Goal: Task Accomplishment & Management: Use online tool/utility

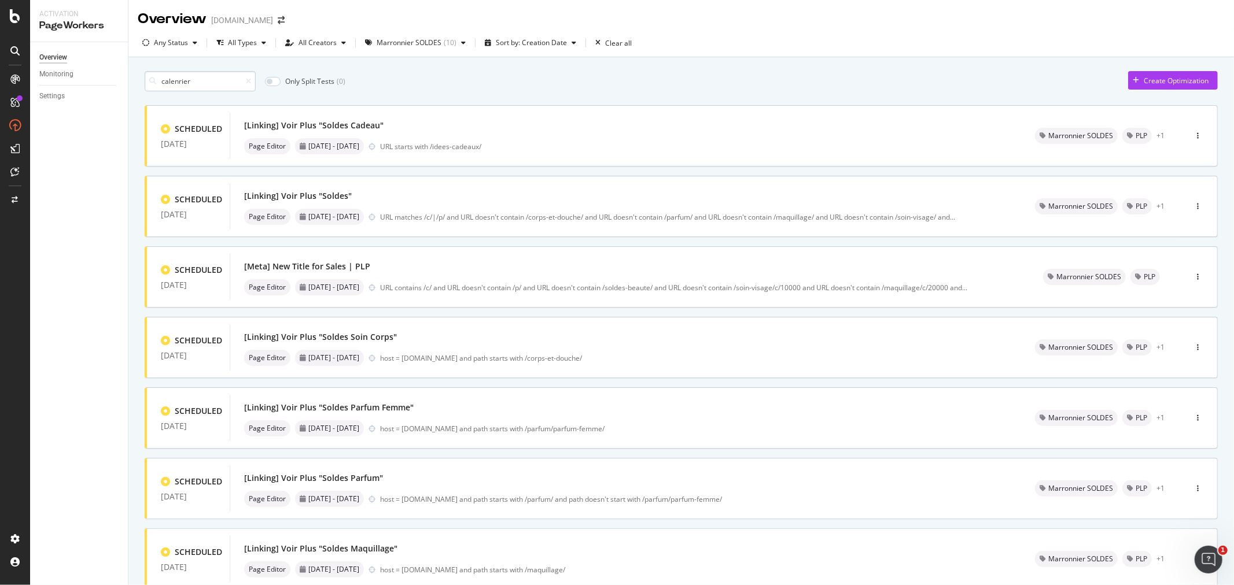
click at [175, 87] on input "calenrier" at bounding box center [200, 81] width 111 height 20
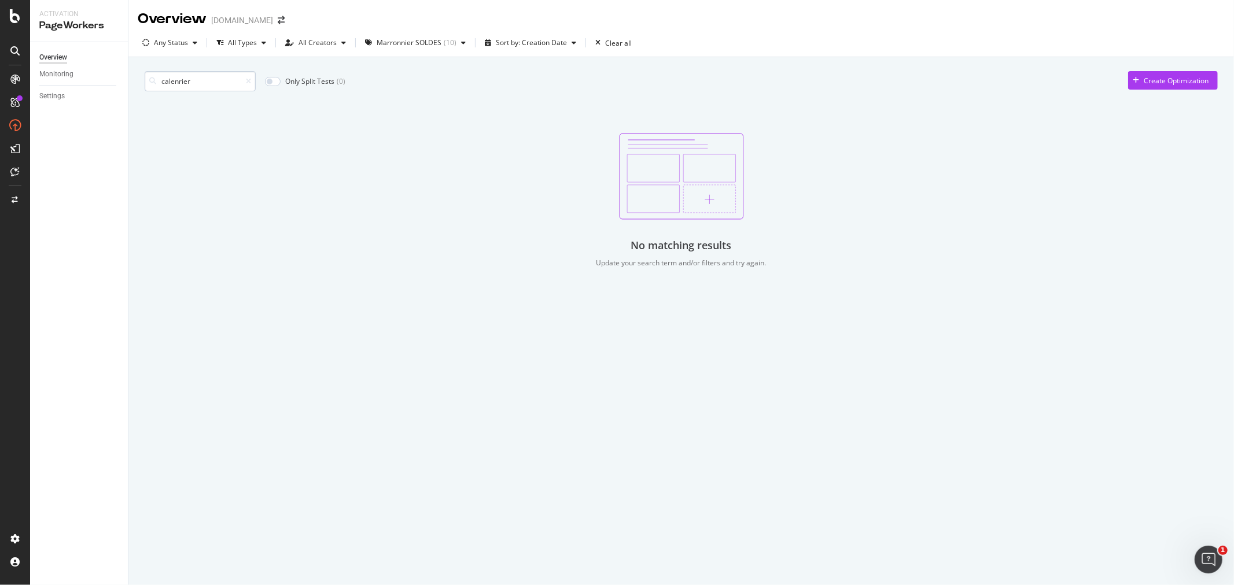
click at [178, 84] on input "calenrier" at bounding box center [200, 81] width 111 height 20
click at [444, 39] on div "( 10 )" at bounding box center [450, 42] width 13 height 7
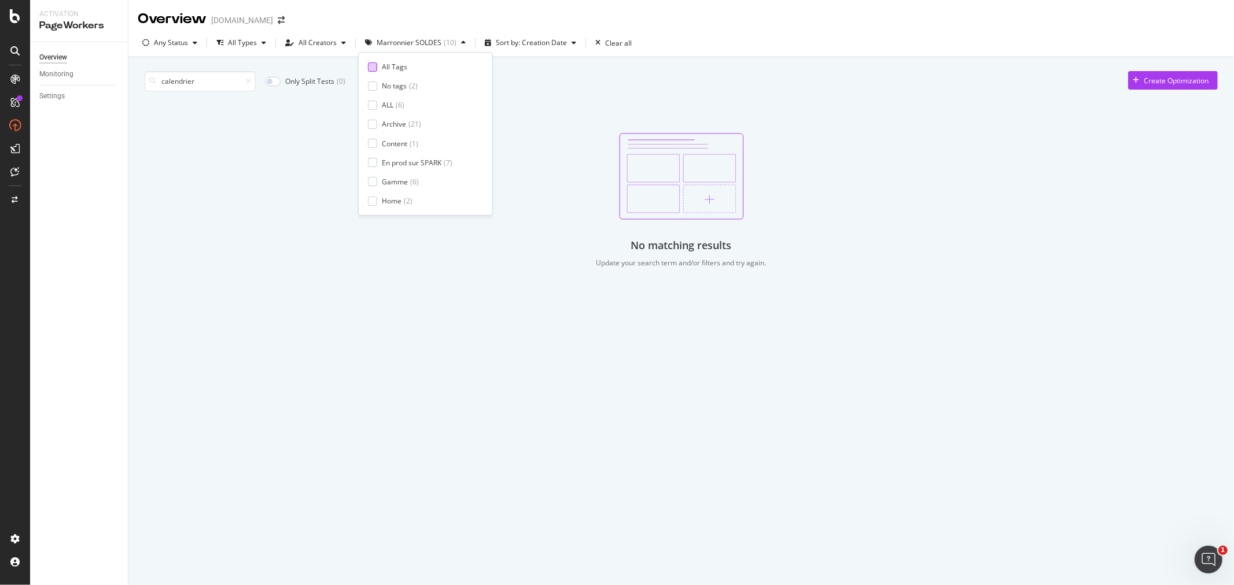
click at [369, 66] on div at bounding box center [372, 66] width 9 height 9
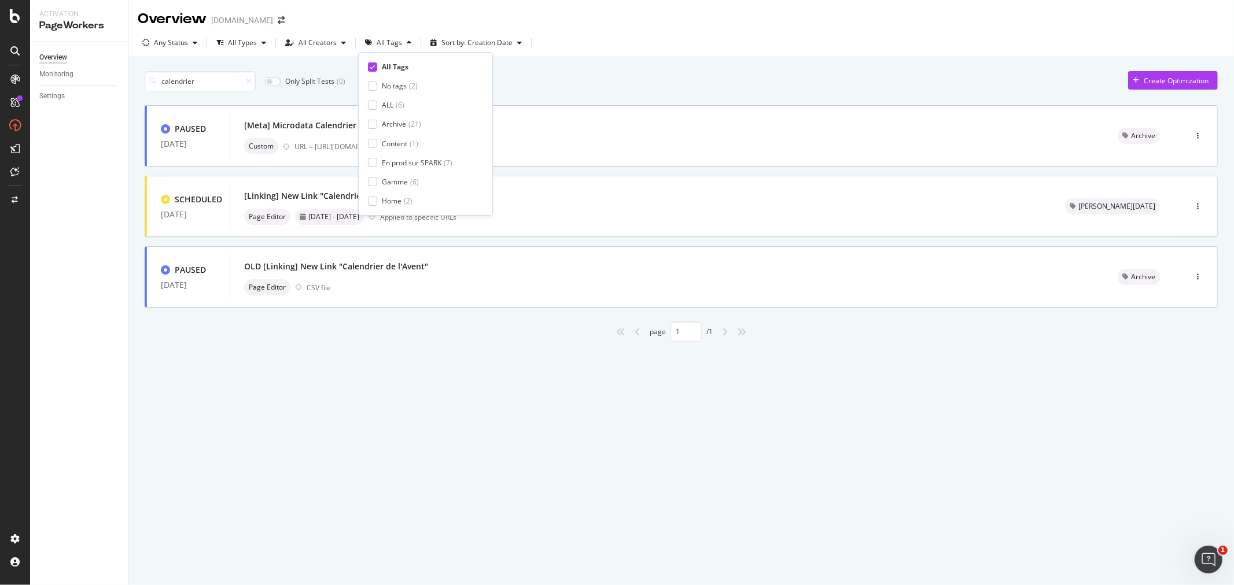
click at [529, 85] on div "calendrier Only Split Tests ( 0 ) Create Optimization" at bounding box center [681, 81] width 1073 height 20
click at [460, 193] on div "[Linking] New Link "Calendriers de l'Avent"" at bounding box center [640, 196] width 793 height 16
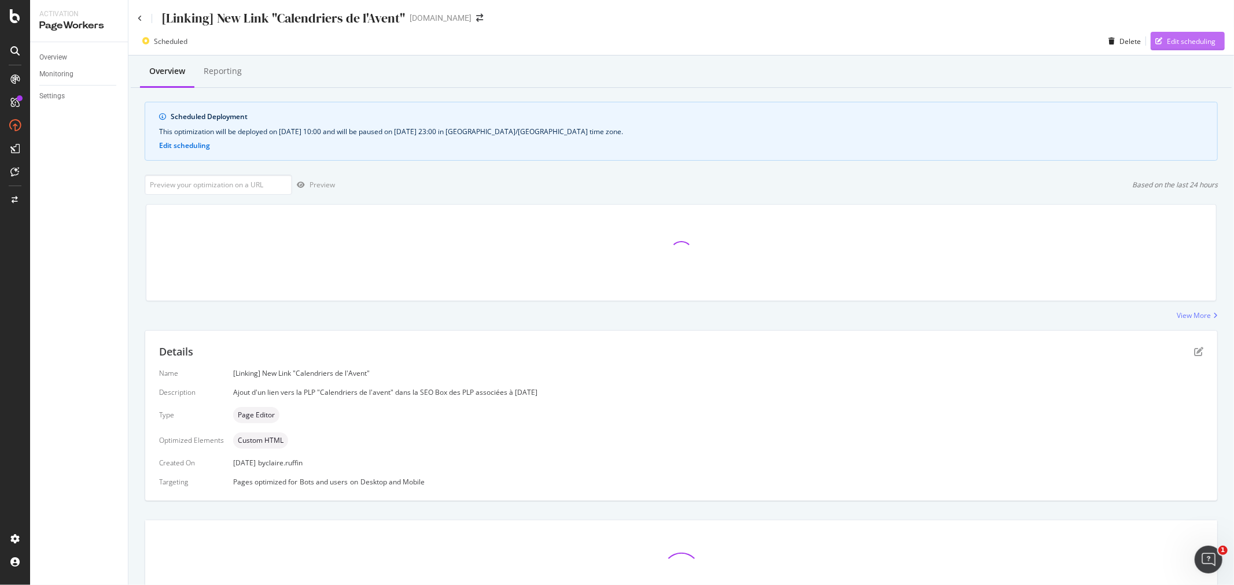
click at [1172, 42] on div "Edit scheduling" at bounding box center [1191, 41] width 49 height 10
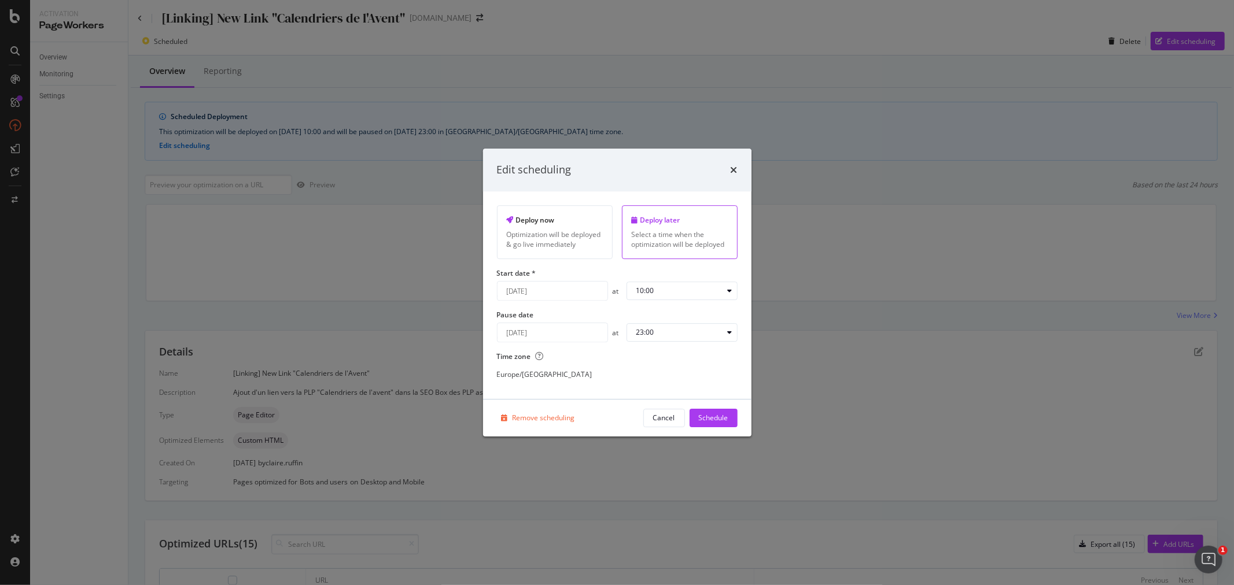
click at [543, 292] on input "September 26th 2025" at bounding box center [552, 291] width 110 height 19
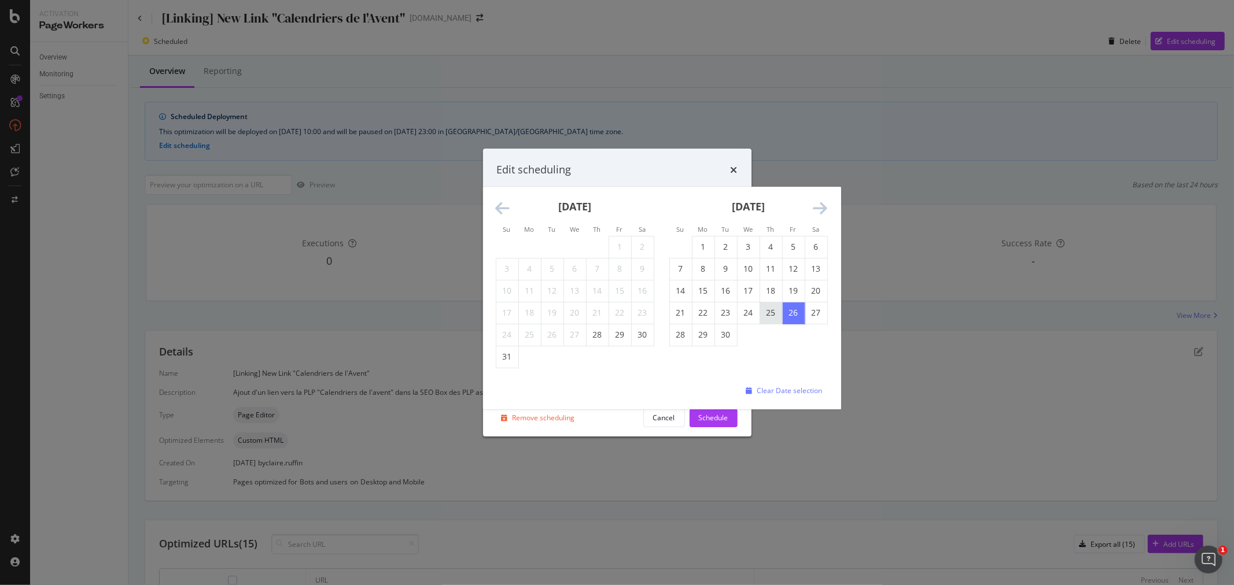
click at [776, 315] on td "25" at bounding box center [770, 313] width 23 height 22
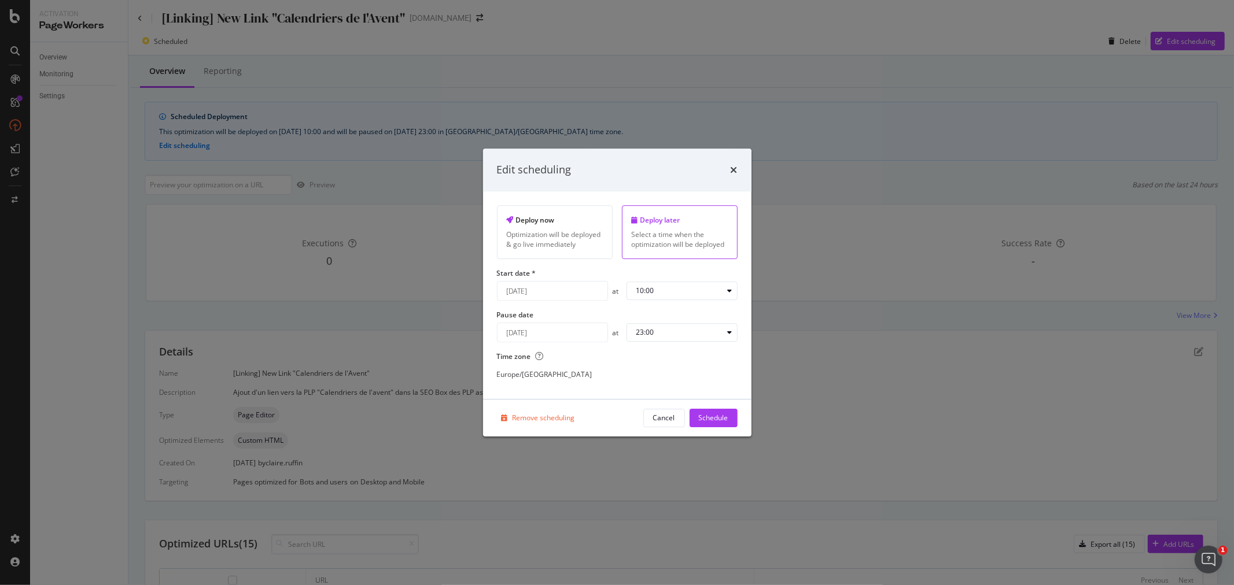
type input "September 25th 2025"
click at [718, 420] on div "Schedule" at bounding box center [714, 418] width 30 height 10
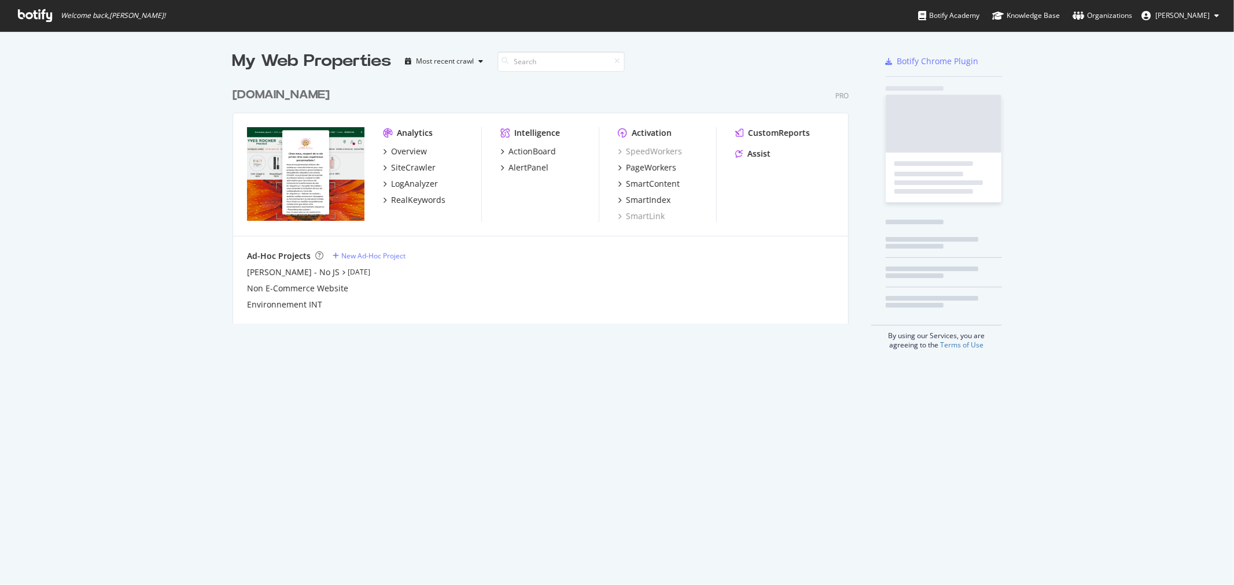
scroll to position [576, 1215]
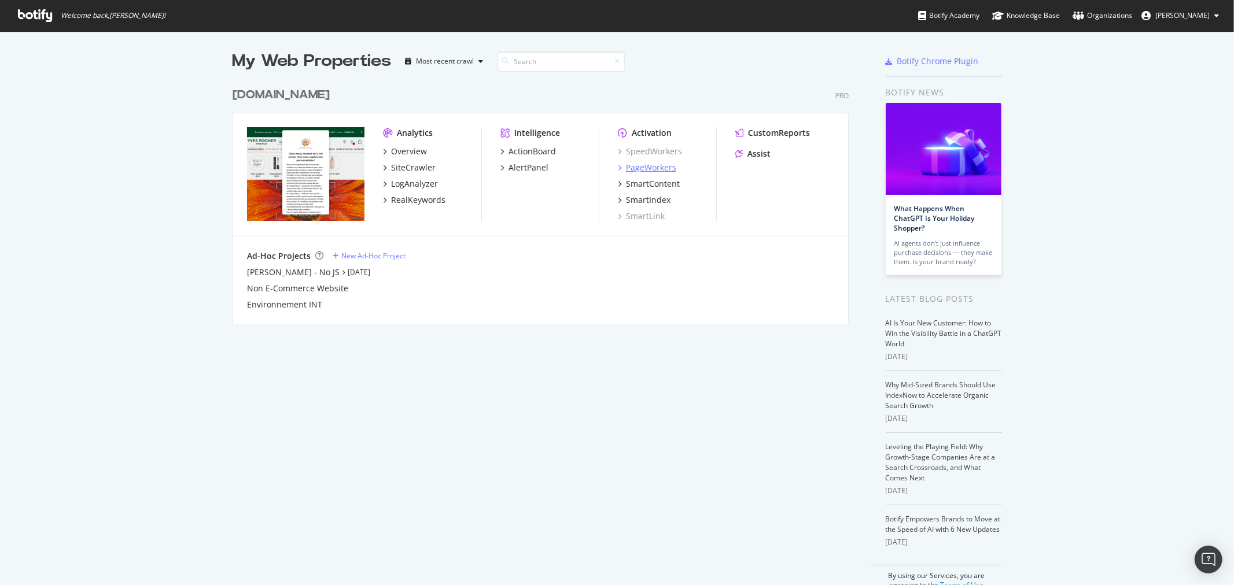
click at [661, 167] on div "PageWorkers" at bounding box center [651, 168] width 50 height 12
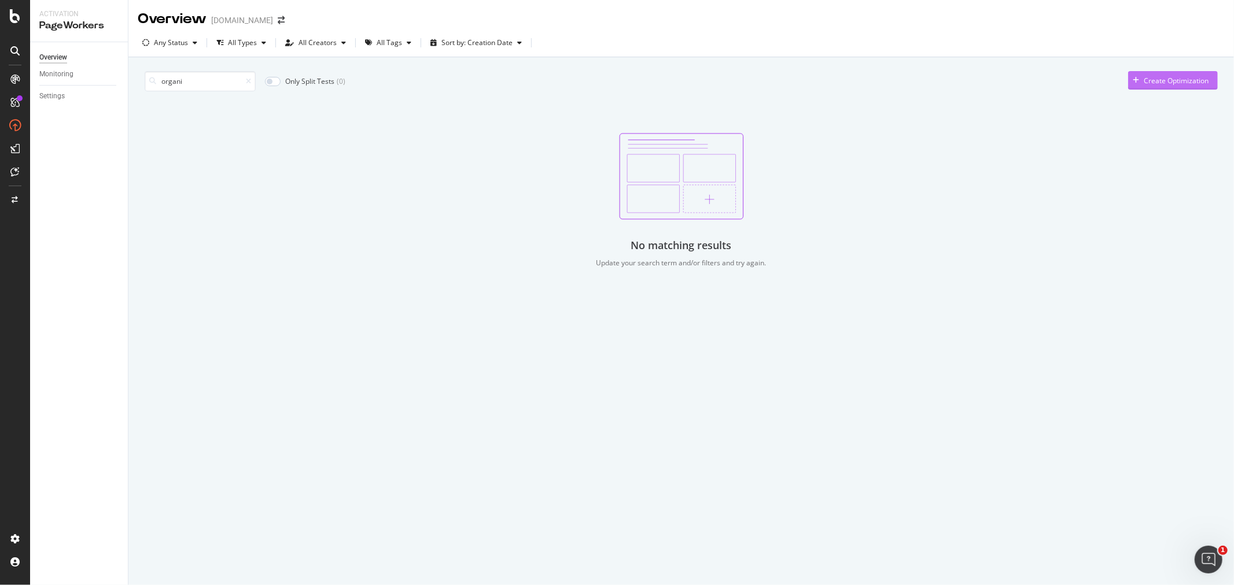
click at [1189, 86] on div "Create Optimization" at bounding box center [1168, 80] width 80 height 17
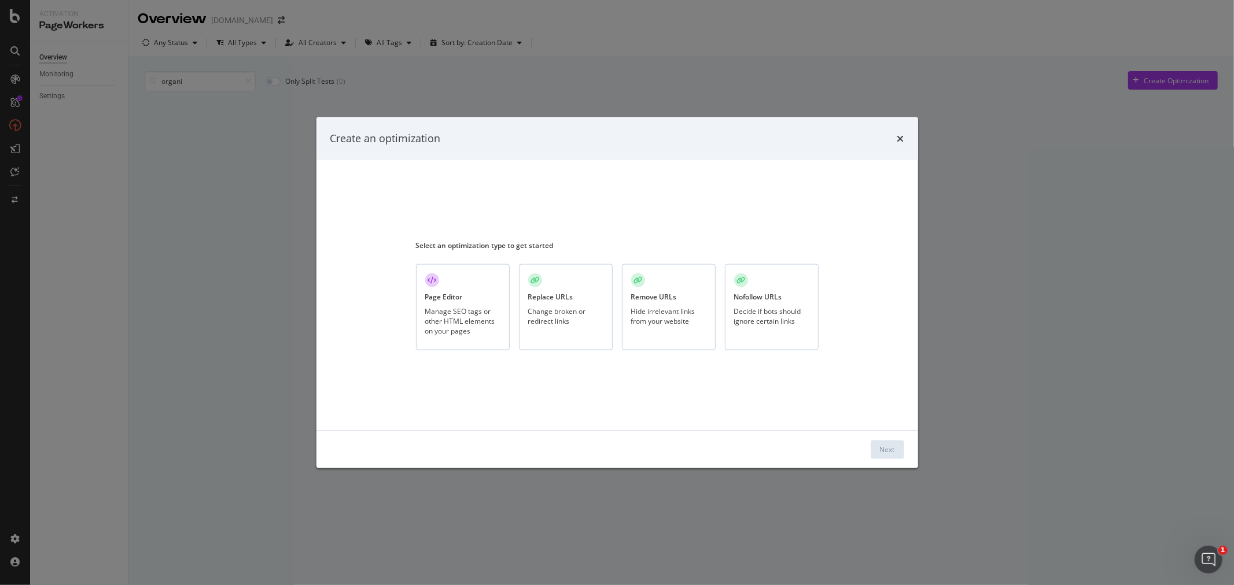
click at [475, 301] on div "Page Editor Manage SEO tags or other HTML elements on your pages" at bounding box center [463, 307] width 94 height 86
click at [880, 450] on div "Next" at bounding box center [887, 450] width 15 height 10
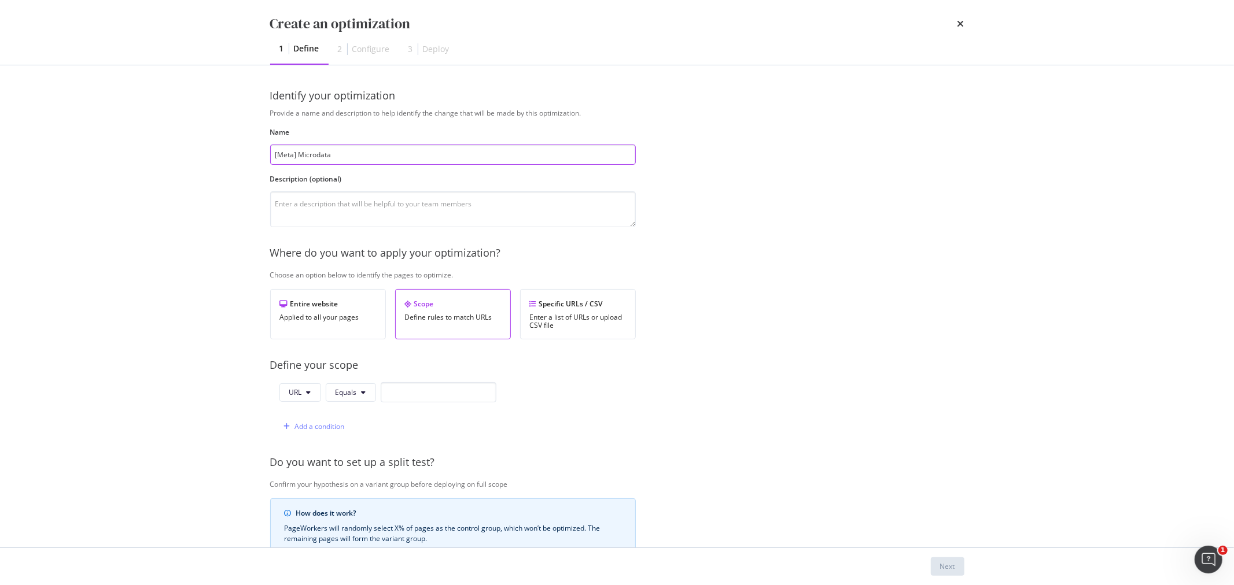
paste input "OnlineStore"
type input "[Meta] Microdata OnlineStore"
click at [366, 204] on textarea "modal" at bounding box center [453, 209] width 366 height 36
drag, startPoint x: 304, startPoint y: 203, endPoint x: 367, endPoint y: 202, distance: 62.5
click at [367, 202] on textarea "Ajout du format" at bounding box center [453, 209] width 366 height 36
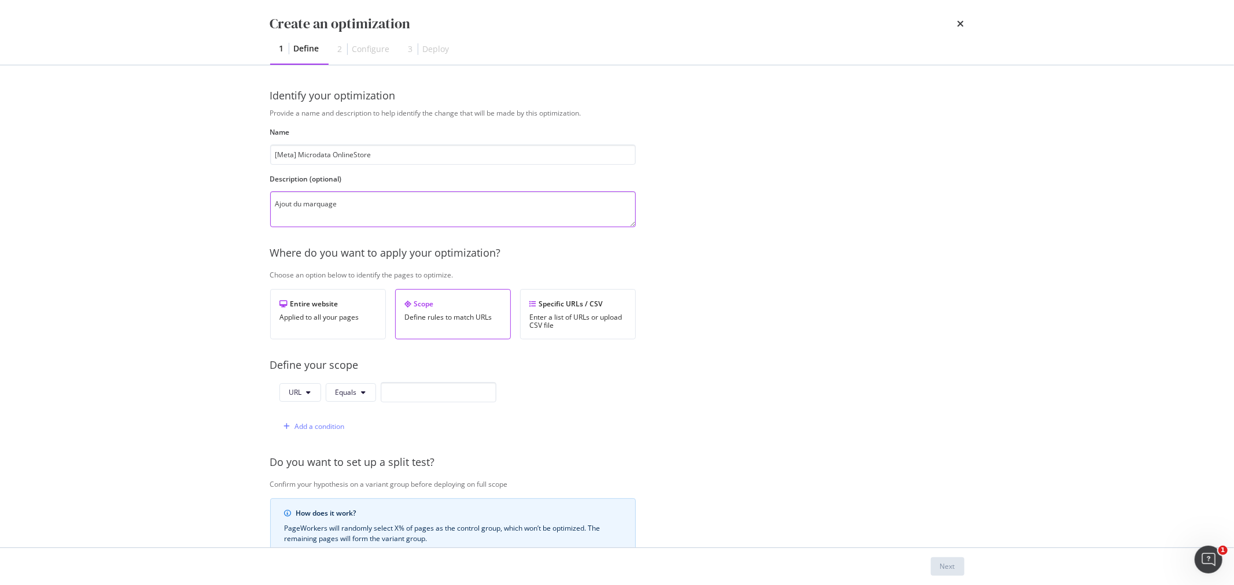
paste textarea "marquage [URL][DOMAIN_NAME]"
type textarea "Ajout du marquage marquage [URL][DOMAIN_NAME] à l'ensemble des pages du site"
click at [313, 396] on button "URL" at bounding box center [300, 393] width 42 height 19
click at [299, 456] on span "Host" at bounding box center [309, 458] width 40 height 10
click at [405, 390] on input "modal" at bounding box center [441, 392] width 116 height 20
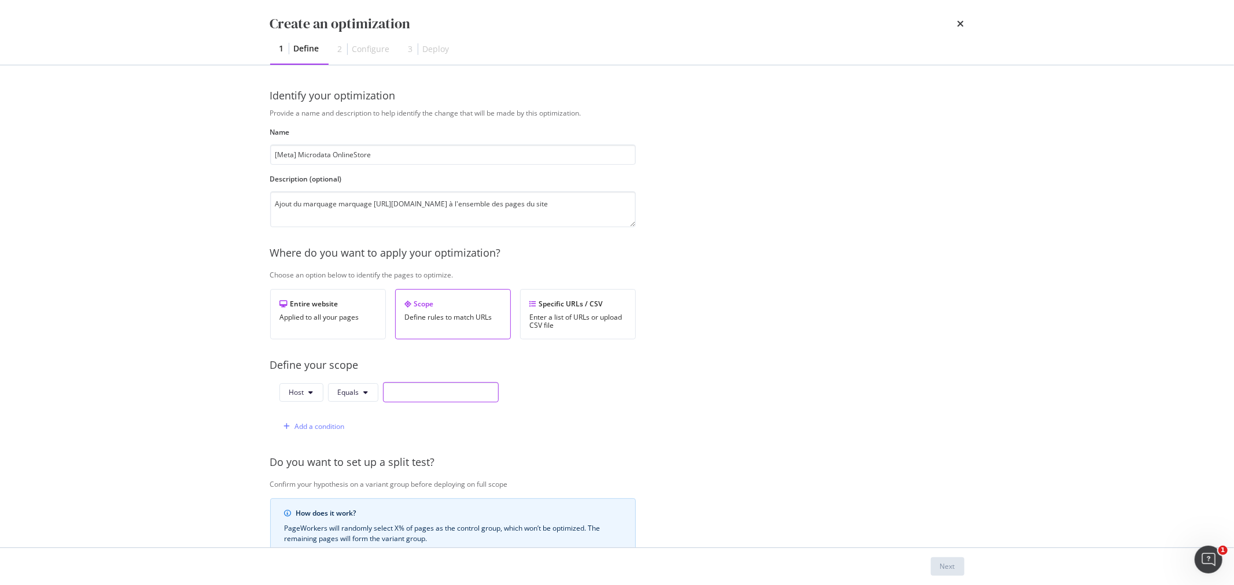
paste input "[DOMAIN_NAME]"
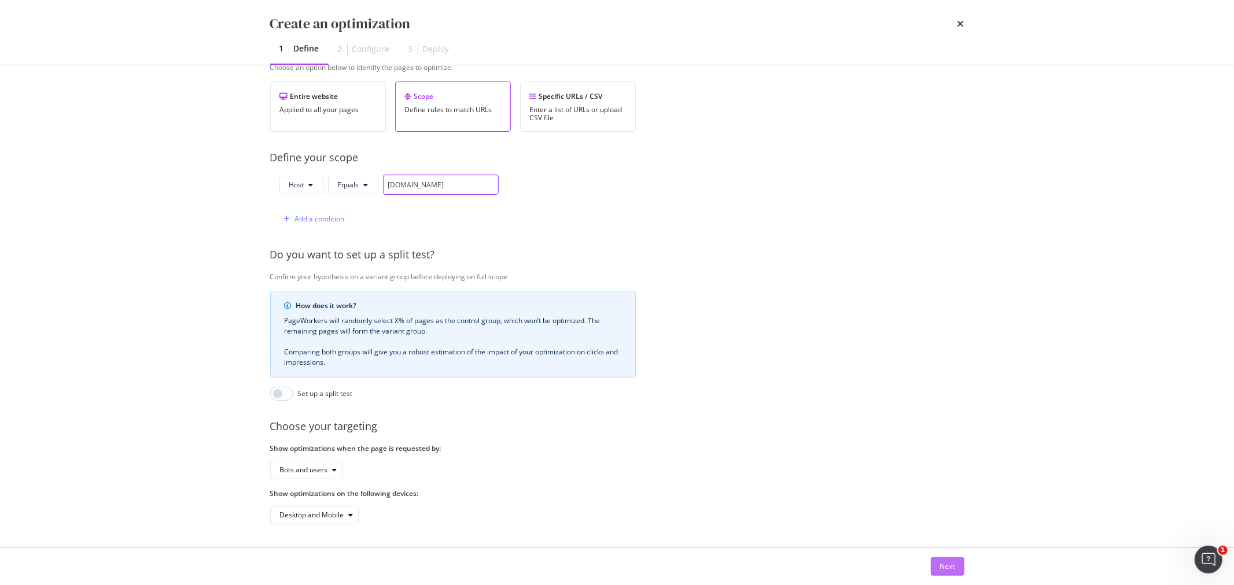
type input "[DOMAIN_NAME]"
click at [942, 568] on div "Next" at bounding box center [947, 567] width 15 height 10
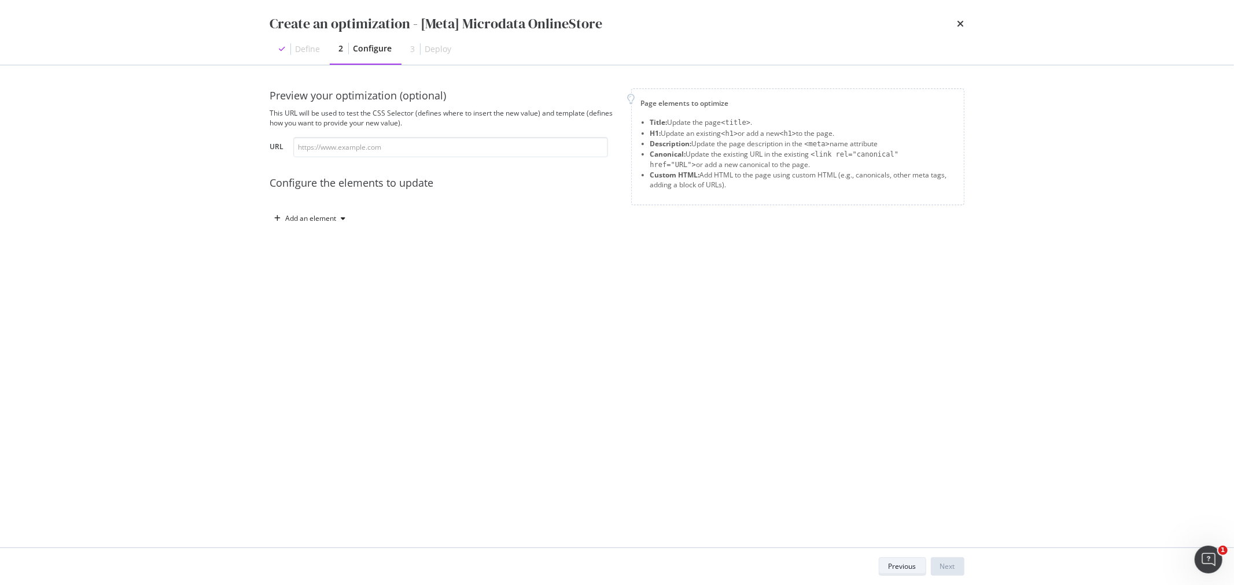
scroll to position [0, 0]
click at [315, 217] on div "Add an element" at bounding box center [311, 218] width 51 height 7
click at [322, 317] on div "Custom HTML" at bounding box center [323, 317] width 46 height 10
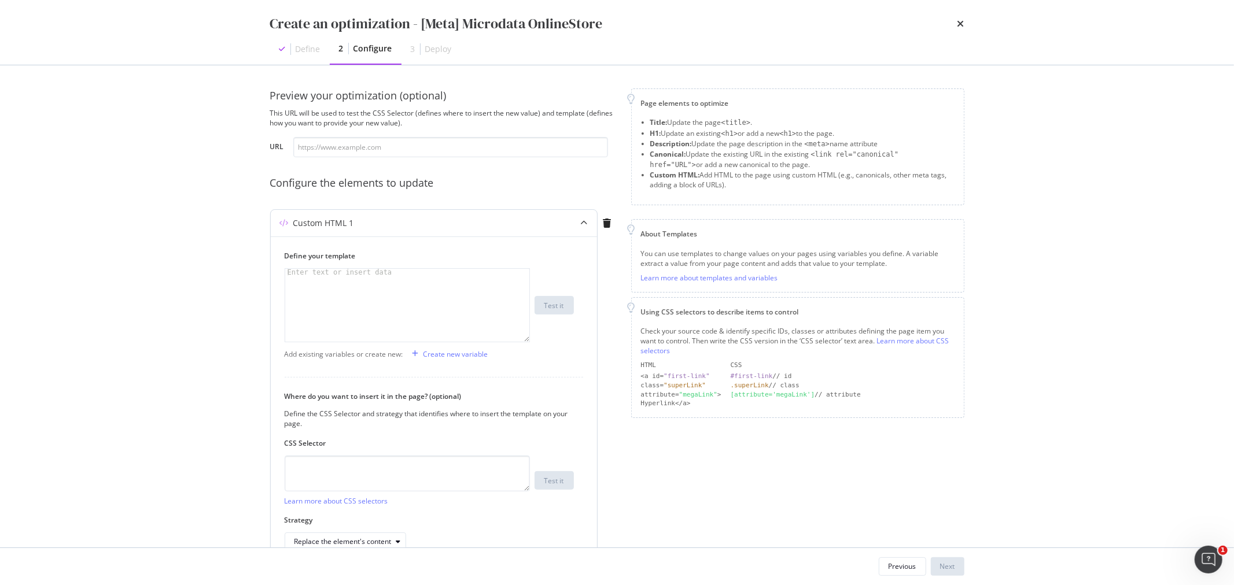
scroll to position [64, 0]
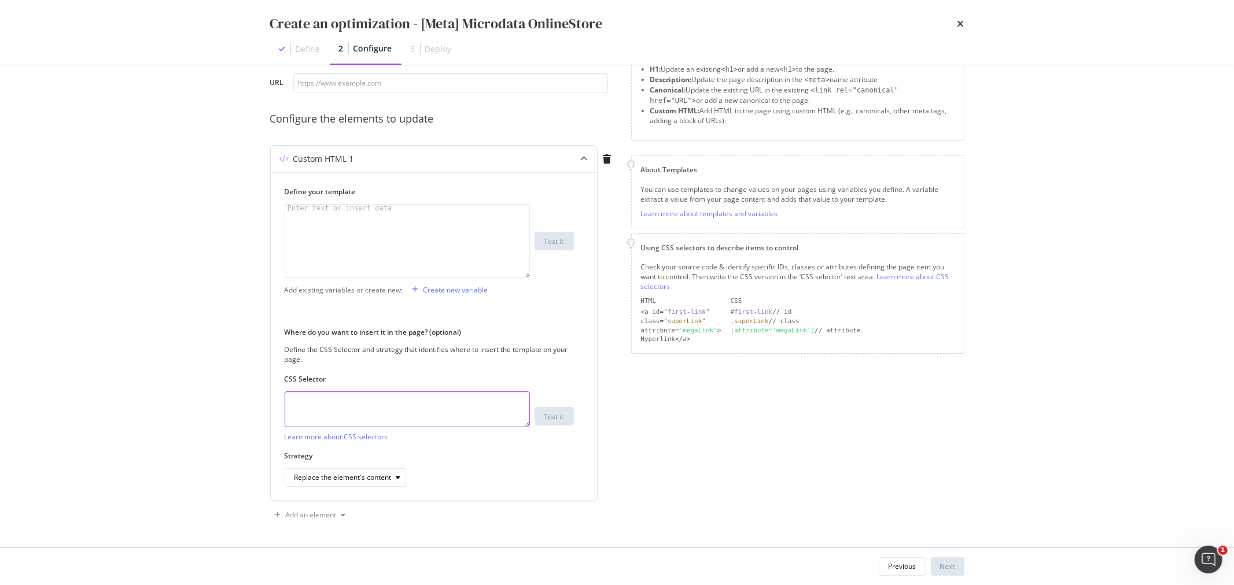
click at [322, 408] on textarea "modal" at bounding box center [407, 410] width 245 height 36
paste textarea "head"
type textarea "head"
click at [321, 226] on div "modal" at bounding box center [407, 248] width 244 height 87
click at [319, 212] on div "modal" at bounding box center [407, 248] width 244 height 87
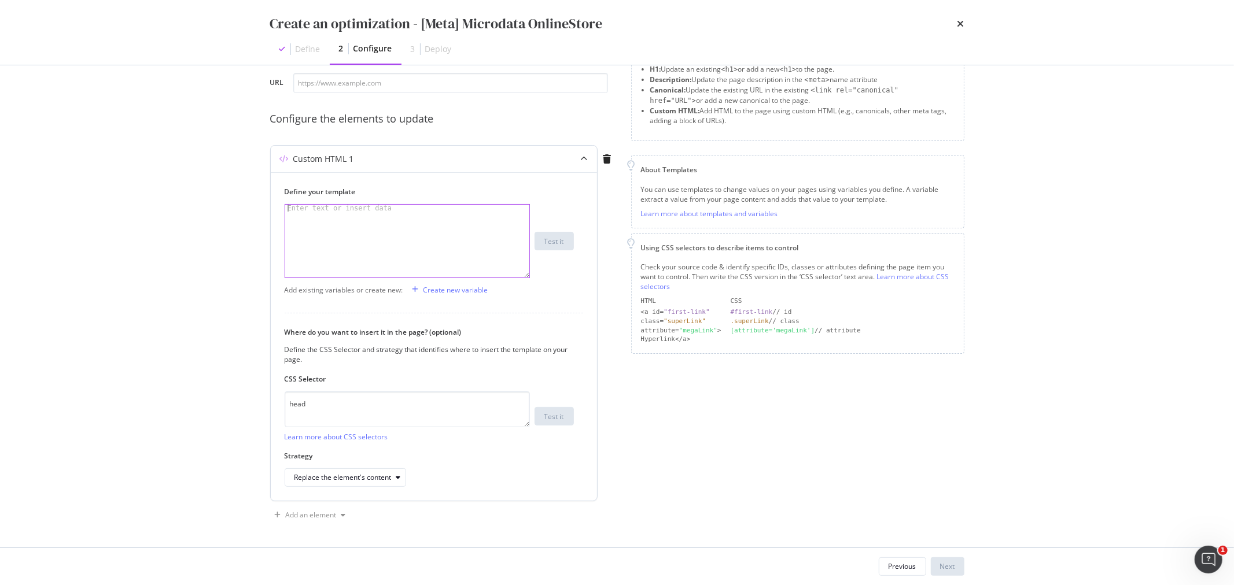
paste textarea "</script>"
type textarea "</script>"
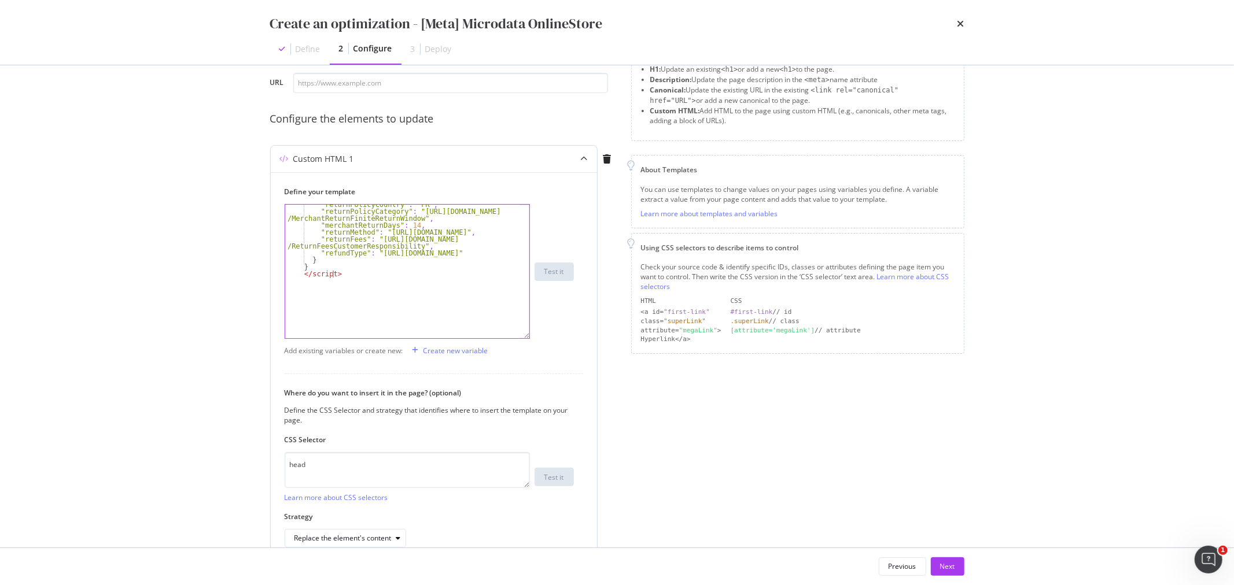
scroll to position [19, 0]
drag, startPoint x: 524, startPoint y: 276, endPoint x: 524, endPoint y: 338, distance: 61.3
click at [524, 338] on div "</script> "returnPolicyCountry" : "FR" , "returnPolicyCategory" : "[URL][DOMAIN…" at bounding box center [407, 271] width 245 height 135
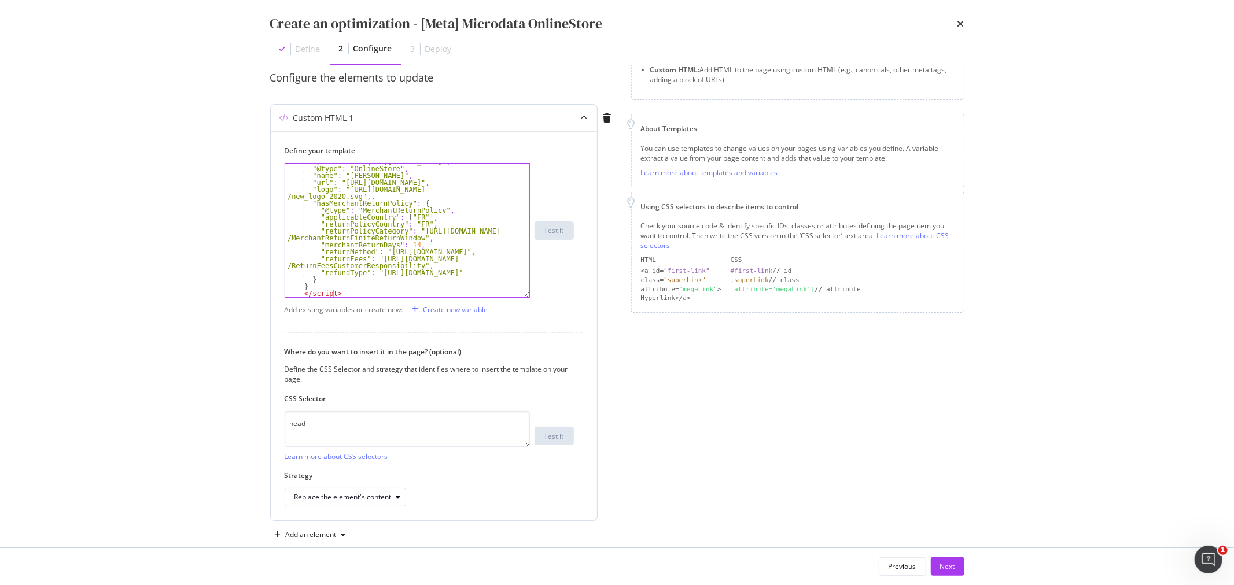
scroll to position [124, 0]
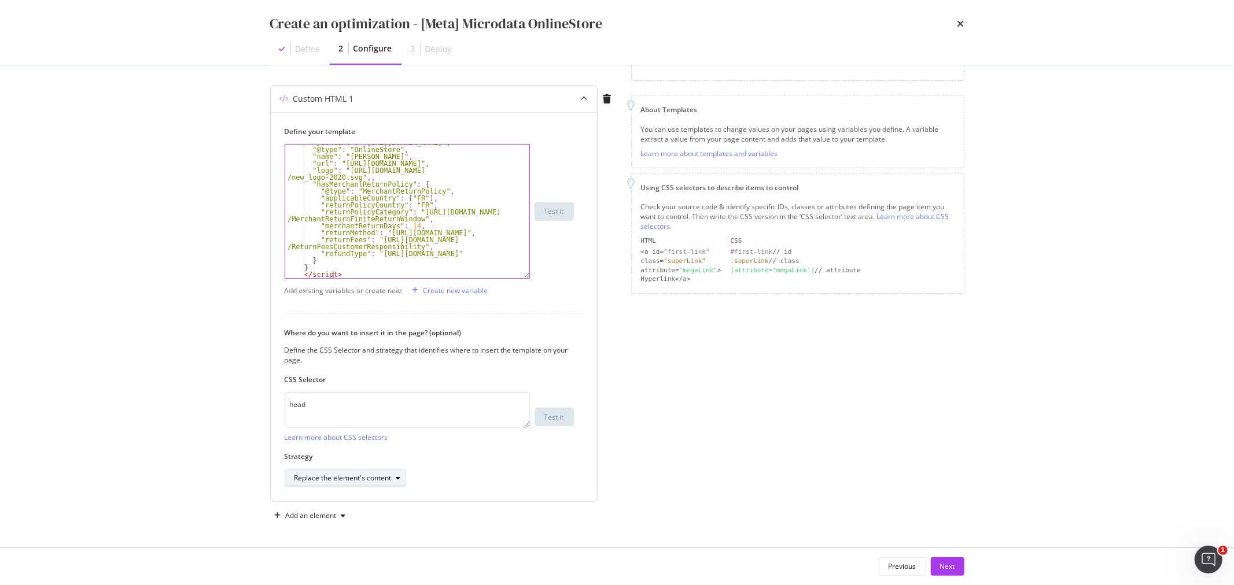
click at [392, 475] on div "modal" at bounding box center [399, 478] width 14 height 7
click at [341, 381] on div "Inside the element, at the end" at bounding box center [346, 382] width 95 height 10
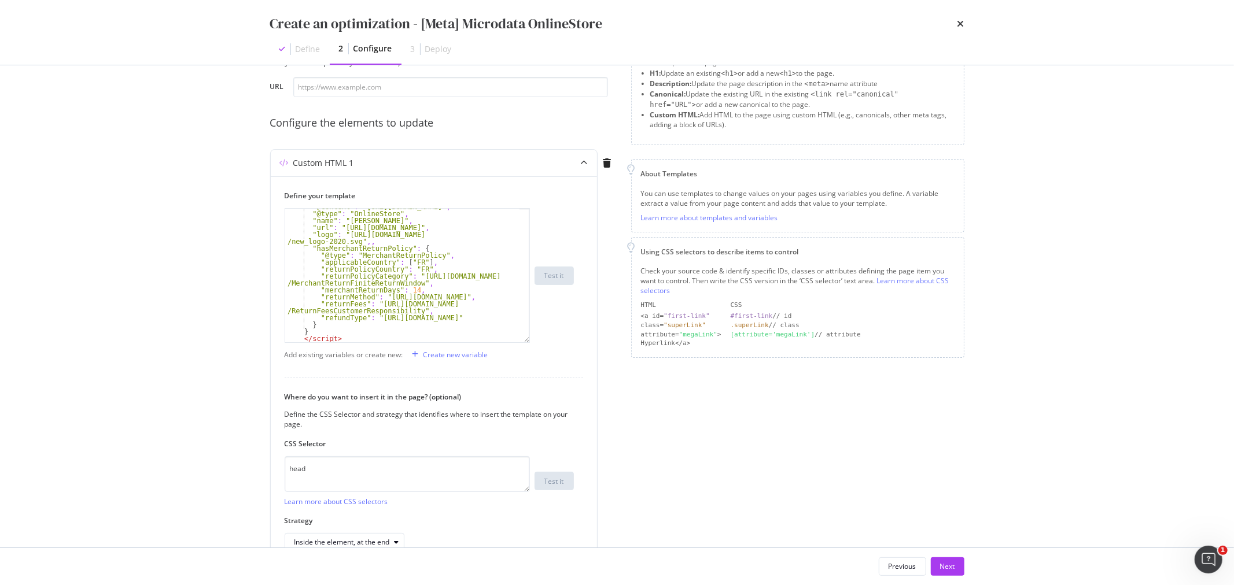
click at [891, 567] on div "Previous" at bounding box center [902, 567] width 28 height 10
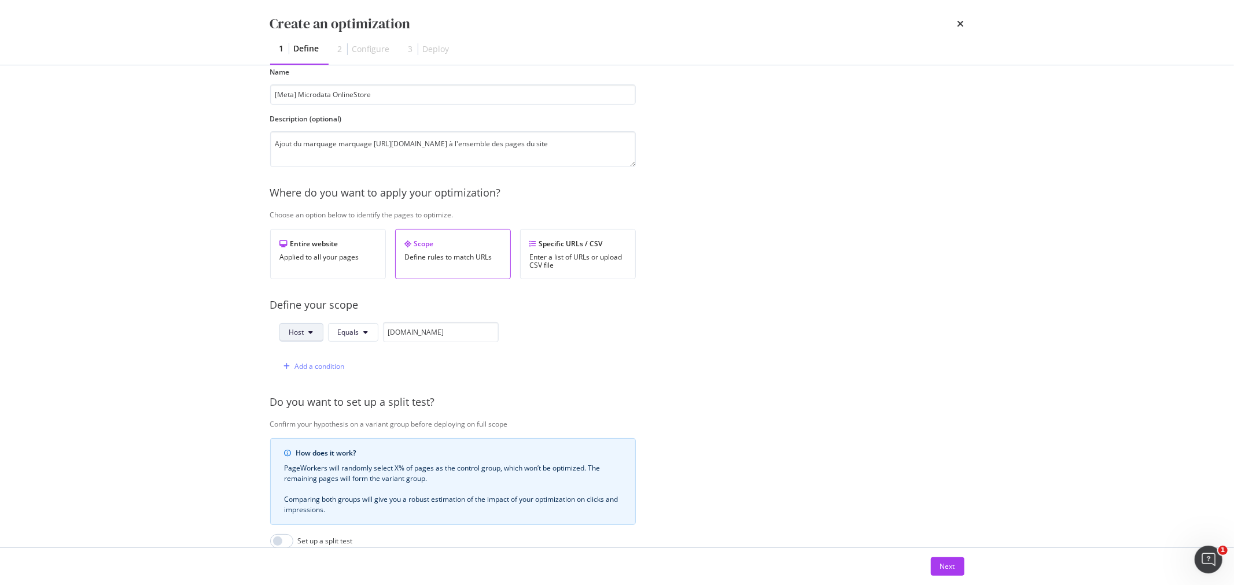
click at [314, 334] on button "Host" at bounding box center [301, 332] width 44 height 19
click at [303, 359] on span "URL" at bounding box center [309, 356] width 40 height 10
drag, startPoint x: 449, startPoint y: 334, endPoint x: 370, endPoint y: 332, distance: 78.7
click at [370, 332] on div "URL Equals [DOMAIN_NAME]" at bounding box center [387, 332] width 217 height 20
paste input "[URL][DOMAIN_NAME]"
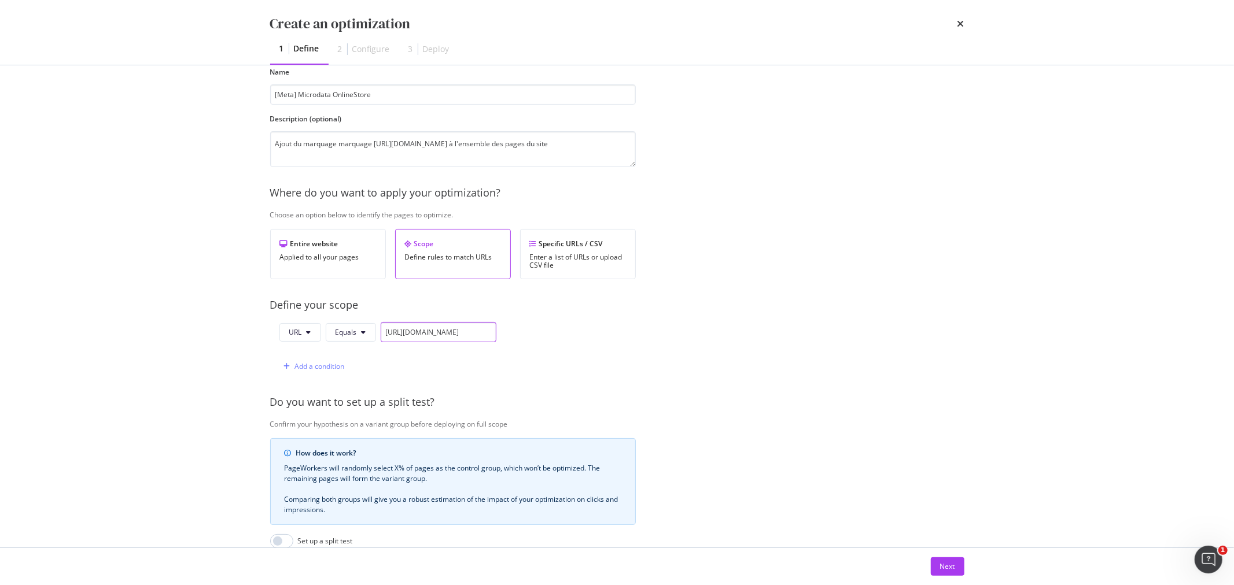
scroll to position [0, 131]
type input "[URL][DOMAIN_NAME]"
click at [949, 571] on div "Next" at bounding box center [947, 567] width 15 height 10
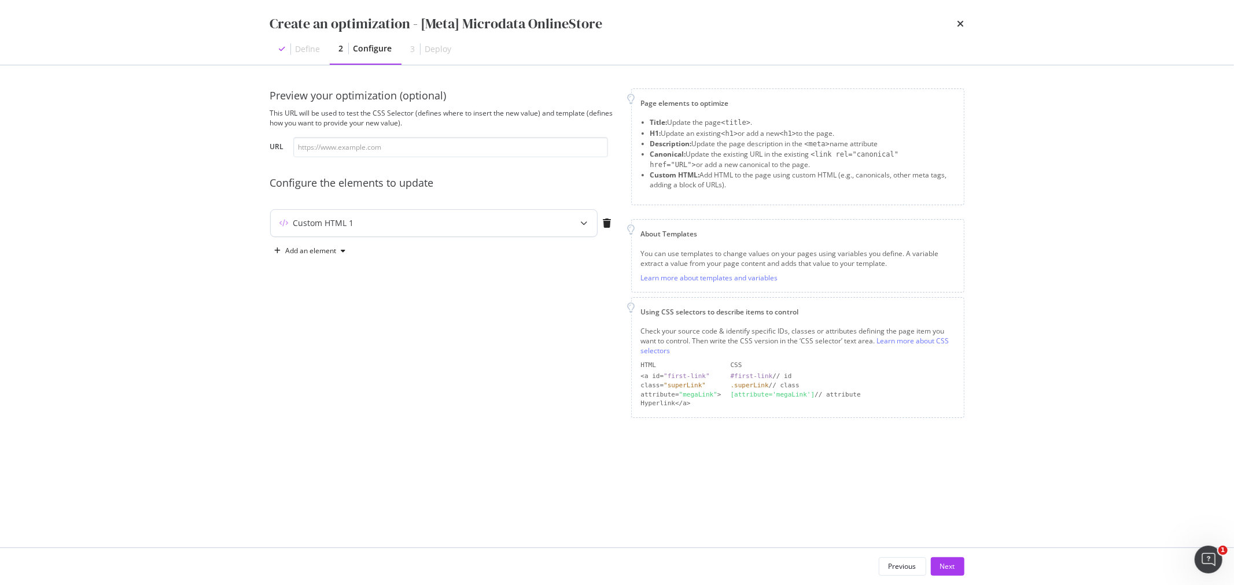
click at [377, 226] on div "Custom HTML 1" at bounding box center [411, 223] width 281 height 12
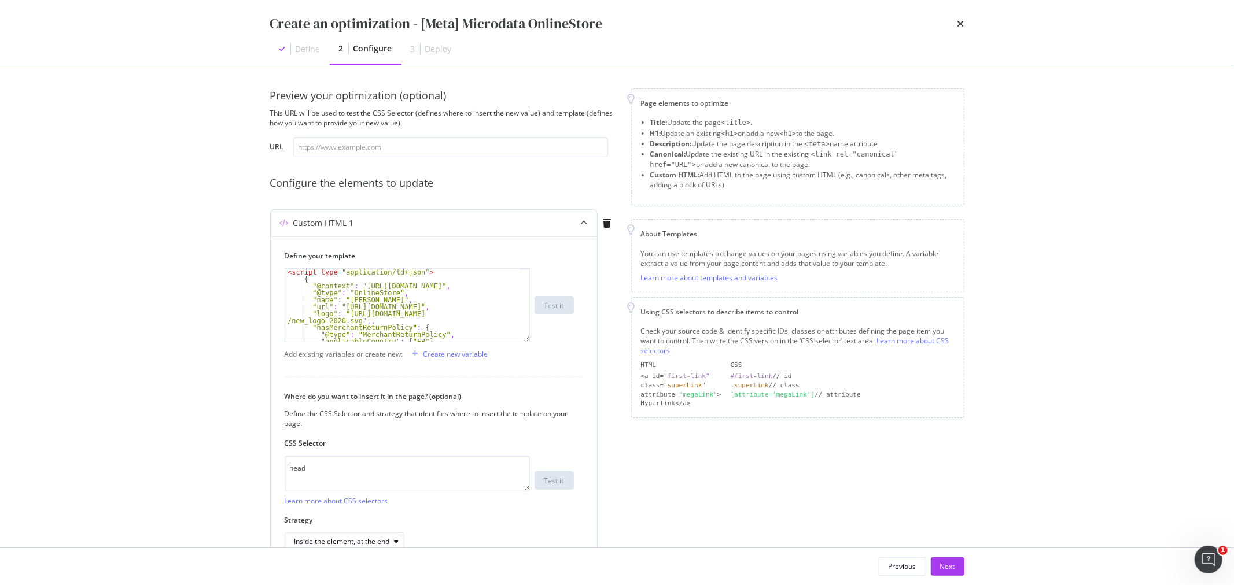
scroll to position [64, 0]
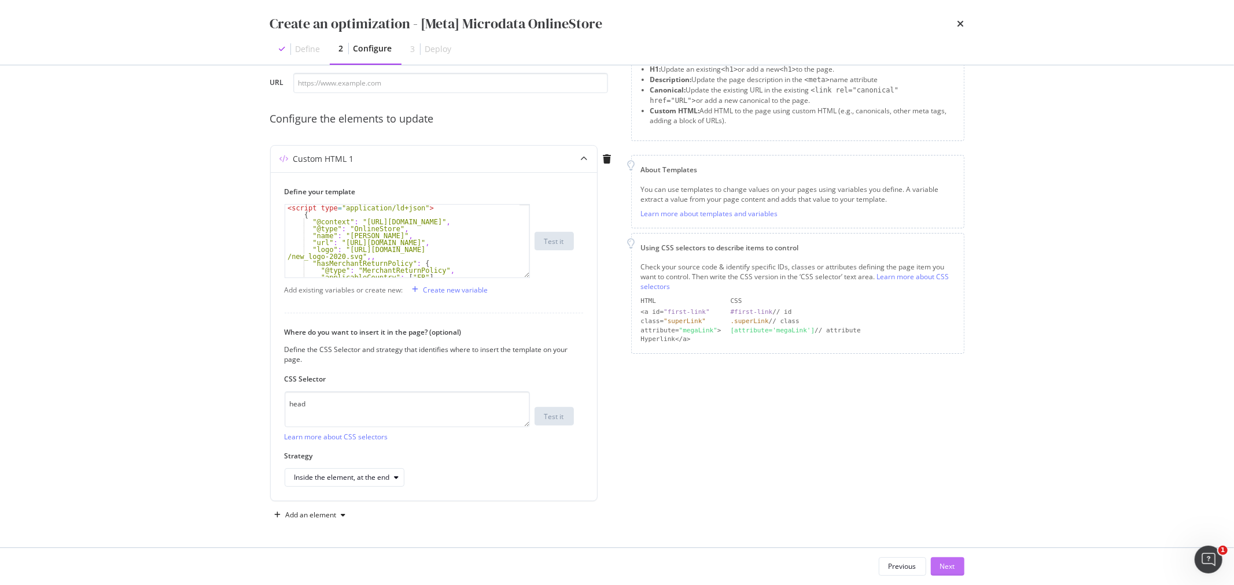
click at [946, 565] on div "Next" at bounding box center [947, 567] width 15 height 10
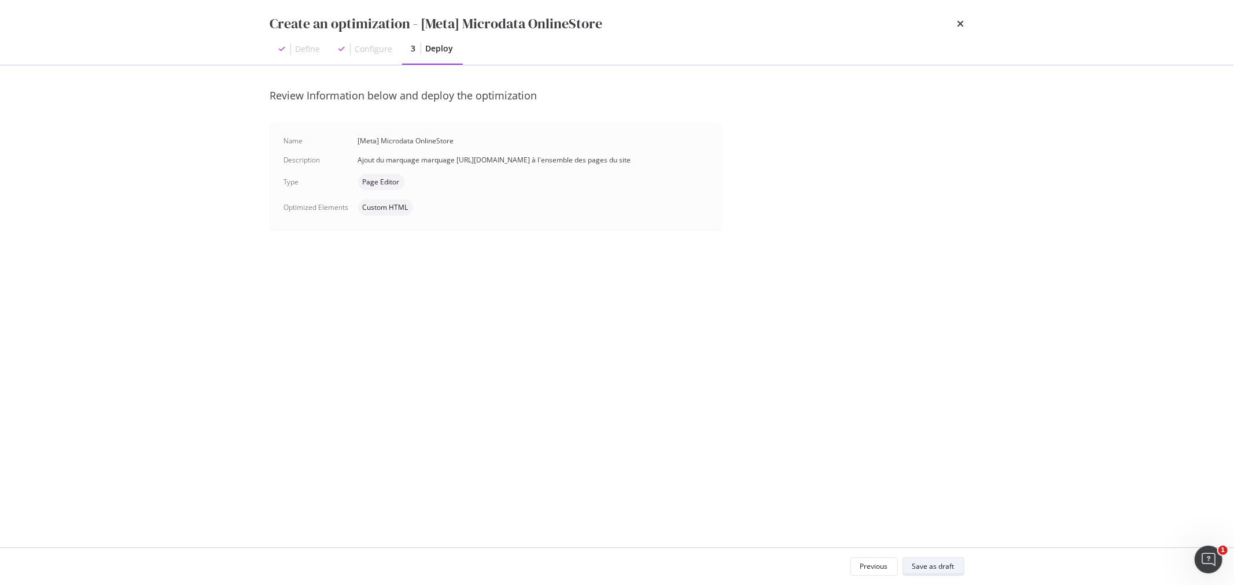
scroll to position [0, 0]
click at [934, 565] on div "Save as draft" at bounding box center [933, 567] width 42 height 10
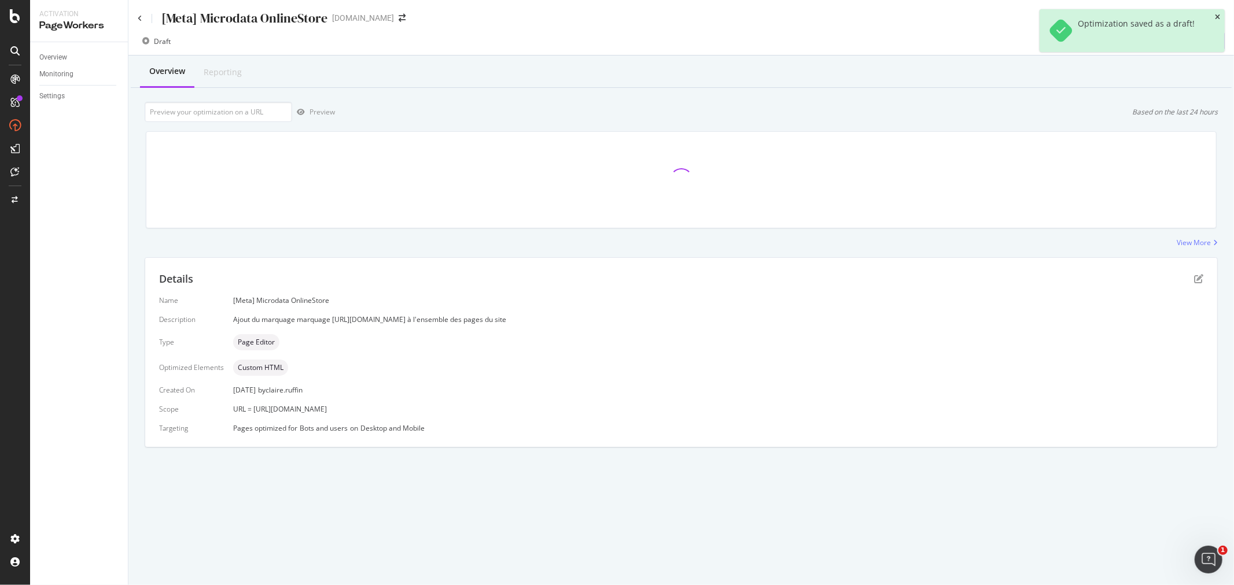
click at [1218, 19] on icon "close toast" at bounding box center [1217, 17] width 5 height 7
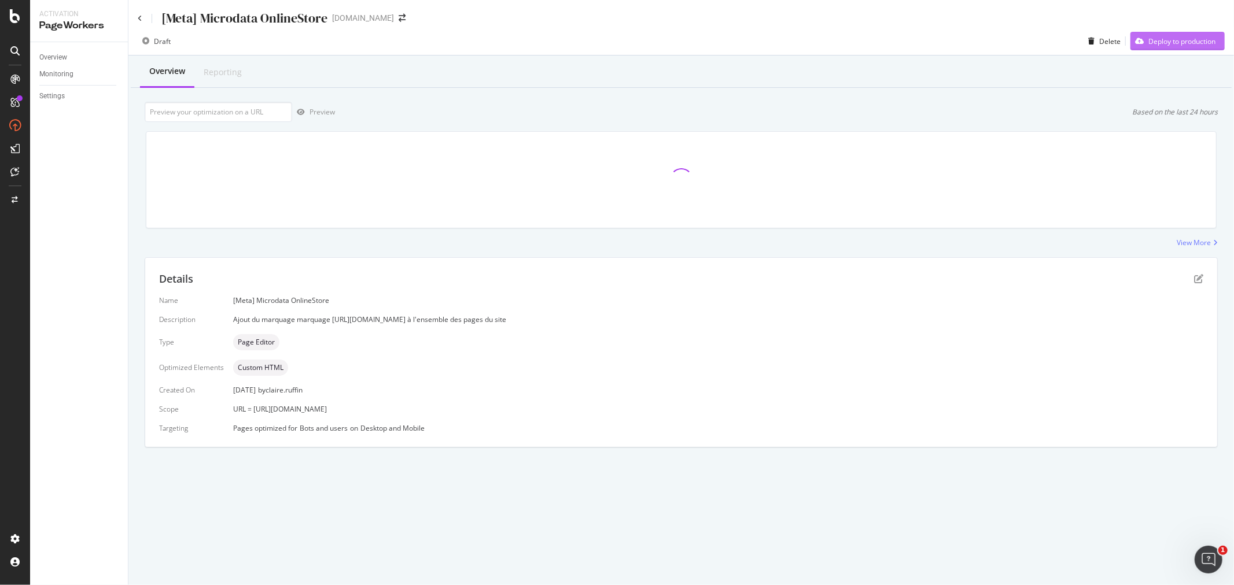
click at [1160, 44] on div "Deploy to production" at bounding box center [1181, 41] width 67 height 10
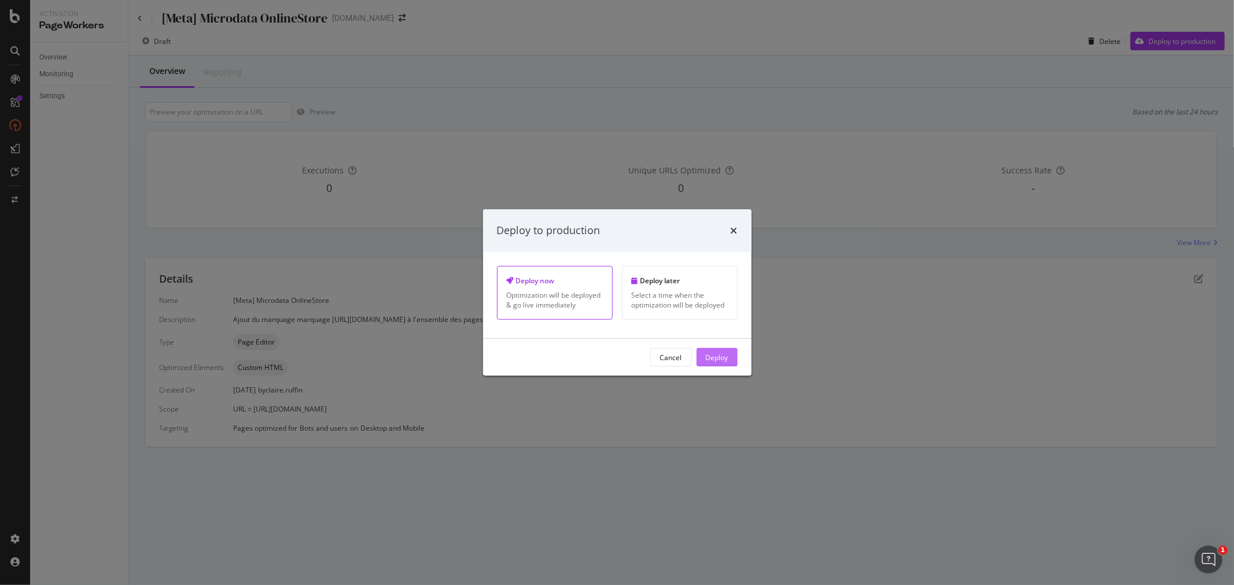
click at [721, 357] on div "Deploy" at bounding box center [717, 357] width 23 height 10
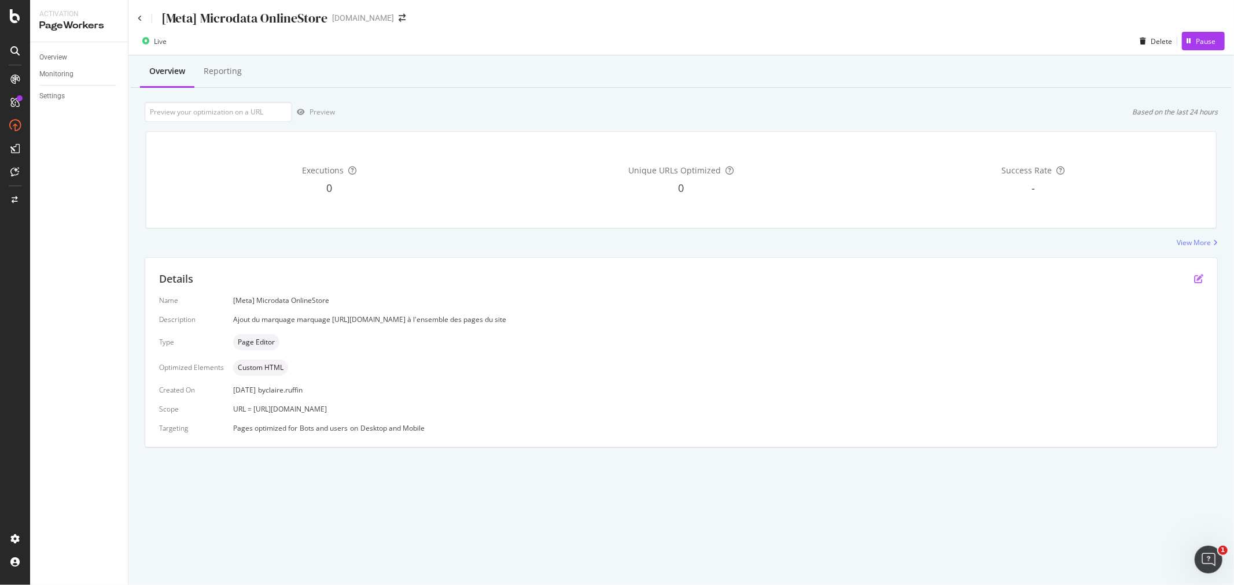
click at [1197, 283] on icon "pen-to-square" at bounding box center [1198, 278] width 9 height 9
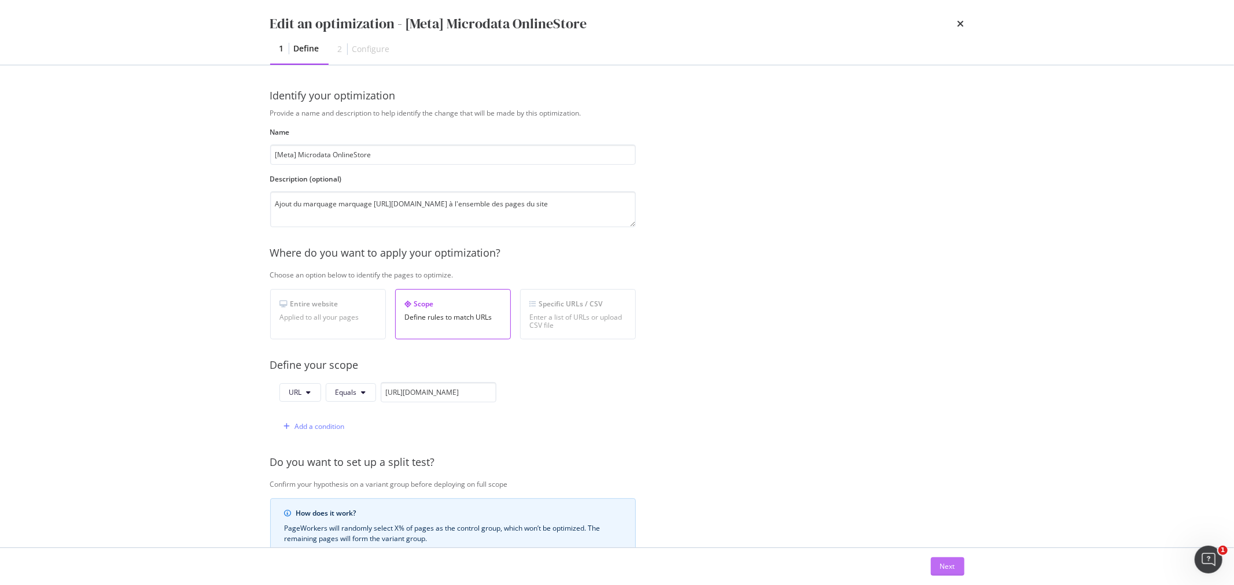
click at [946, 575] on div "Next" at bounding box center [947, 566] width 15 height 17
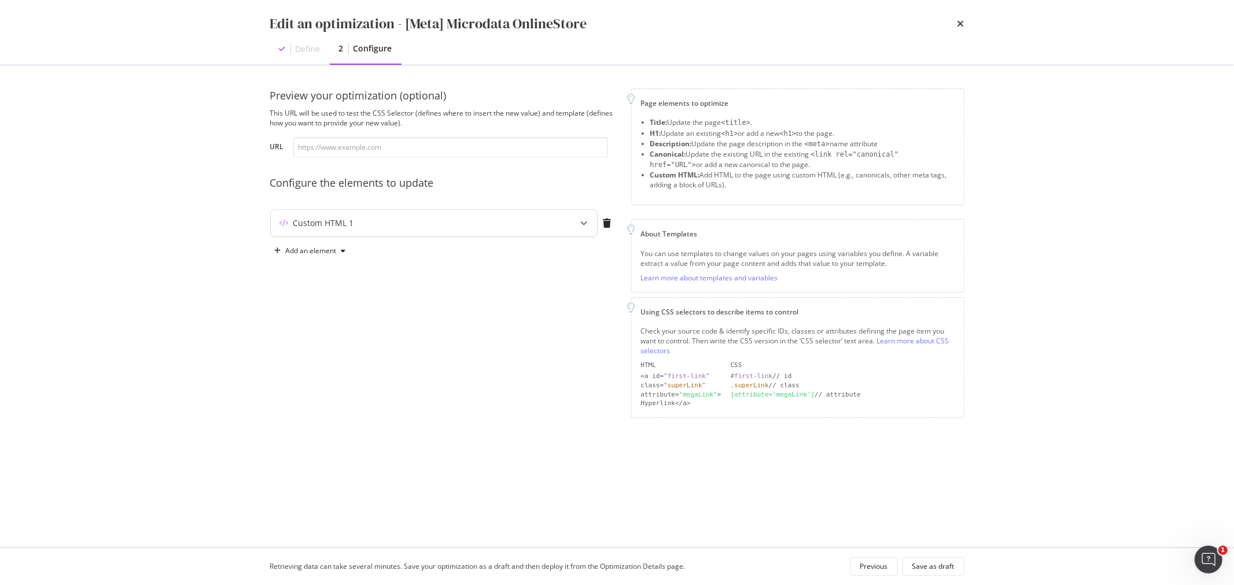
click at [586, 216] on div "modal" at bounding box center [583, 223] width 25 height 27
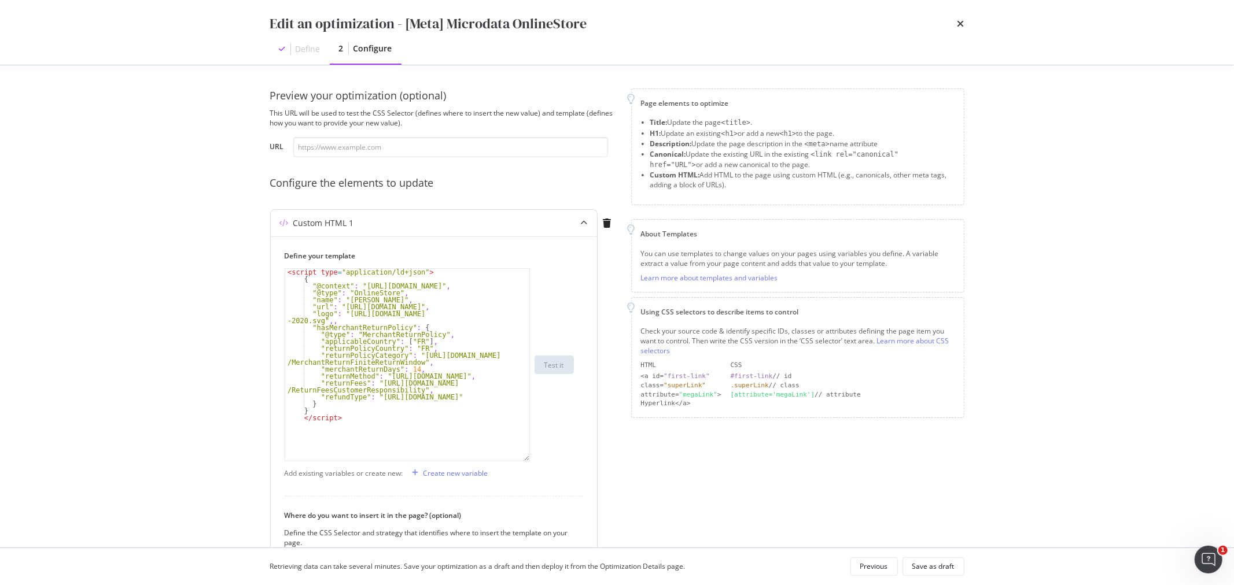
drag, startPoint x: 525, startPoint y: 341, endPoint x: 525, endPoint y: 460, distance: 119.2
click at [525, 460] on div "< script type = "application/ld+json" > { "@context" : "[URL][DOMAIN_NAME]" , "…" at bounding box center [407, 364] width 245 height 193
drag, startPoint x: 297, startPoint y: 328, endPoint x: 492, endPoint y: 340, distance: 195.3
click at [492, 340] on div "< script type = "application/ld+json" > { "@context" : "[URL][DOMAIN_NAME]" , "…" at bounding box center [407, 372] width 244 height 206
drag, startPoint x: 339, startPoint y: 313, endPoint x: 320, endPoint y: 320, distance: 20.5
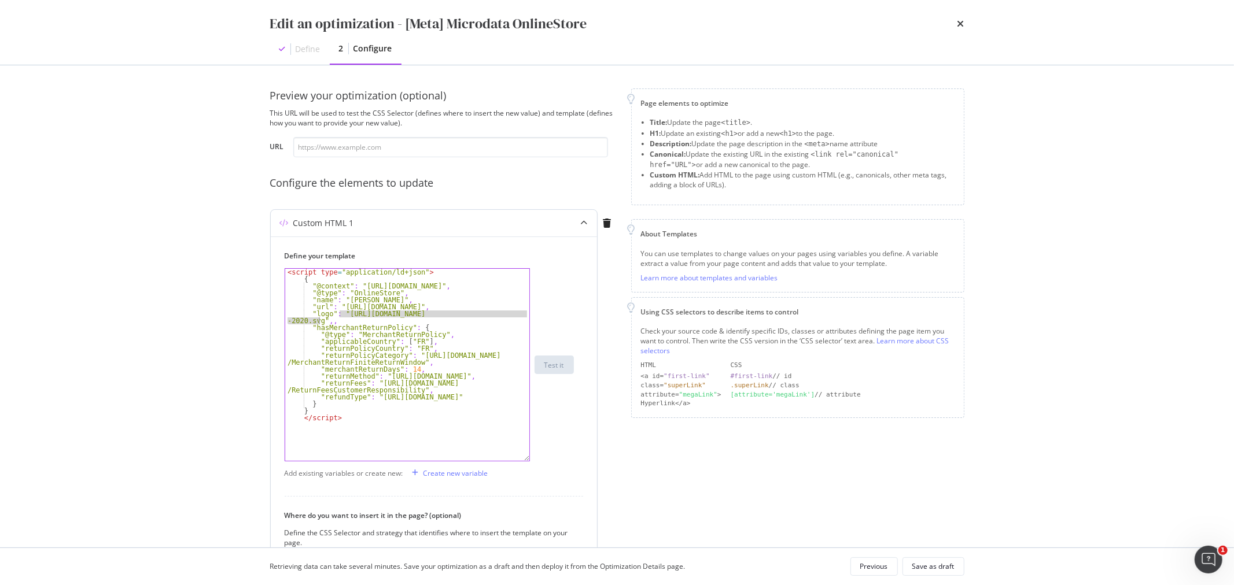
click at [320, 320] on div "< script type = "application/ld+json" > { "@context" : "[URL][DOMAIN_NAME]" , "…" at bounding box center [407, 372] width 244 height 206
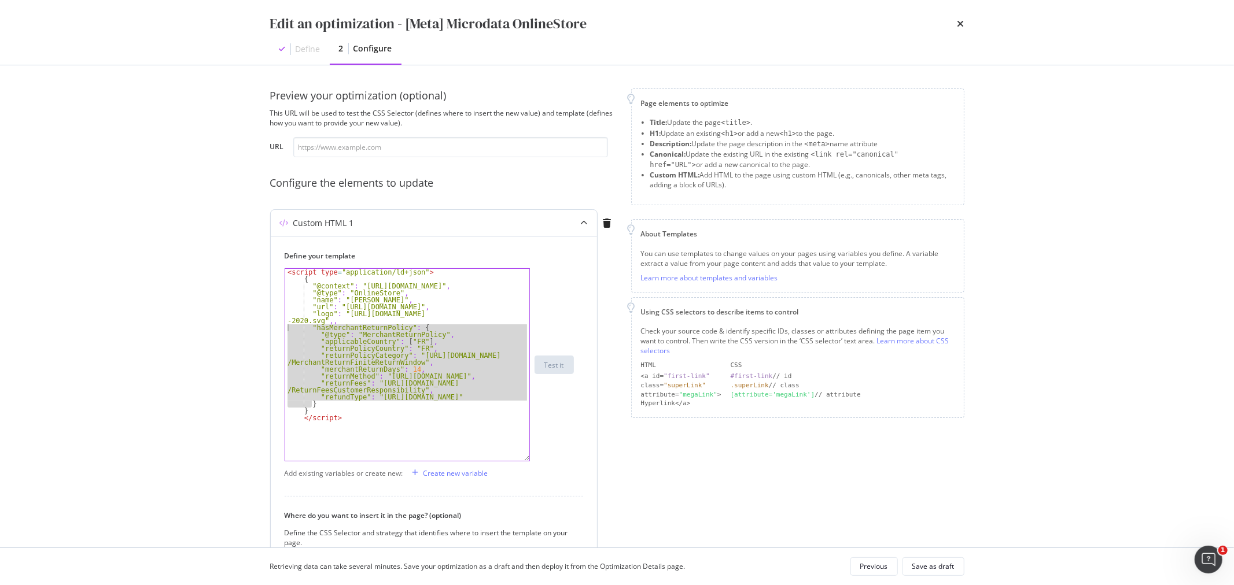
drag, startPoint x: 314, startPoint y: 403, endPoint x: 273, endPoint y: 330, distance: 83.2
click at [273, 330] on div "Define your template "logo": "[URL][DOMAIN_NAME]",, < script type = "applicatio…" at bounding box center [434, 461] width 326 height 448
type textarea ""hasMerchantReturnPolicy": { "@type": "MerchantReturnPolicy","
click at [338, 320] on div "< script type = "application/ld+json" > { "@context" : "[URL][DOMAIN_NAME]" , "…" at bounding box center [407, 365] width 244 height 192
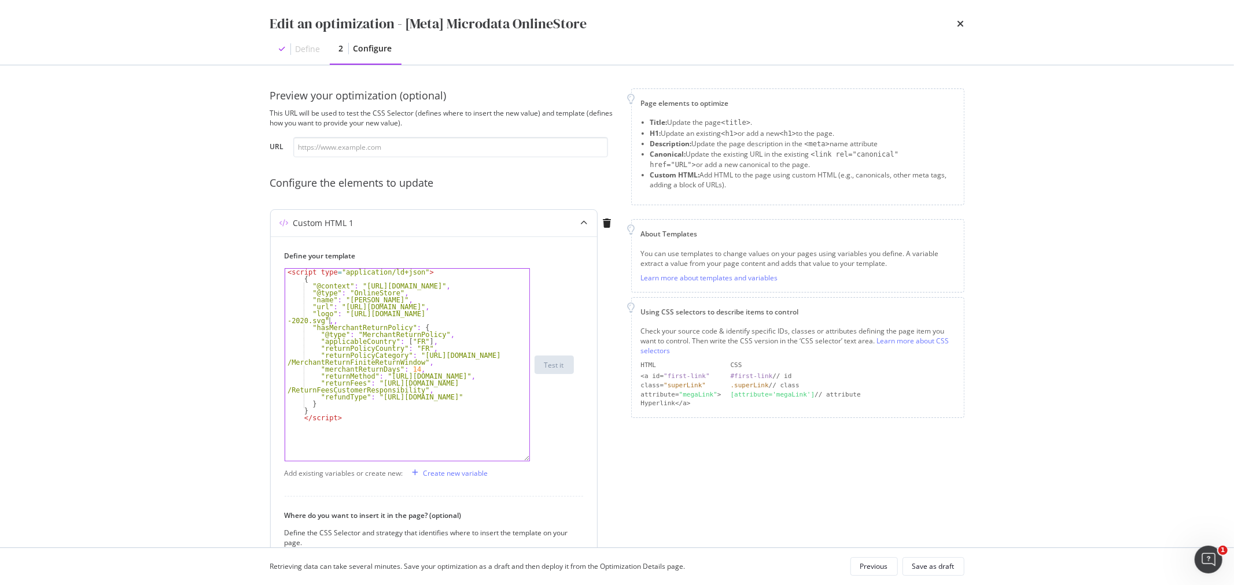
type textarea ""logo": "[URL][DOMAIN_NAME]","
click at [940, 569] on div "Save as draft" at bounding box center [933, 567] width 42 height 10
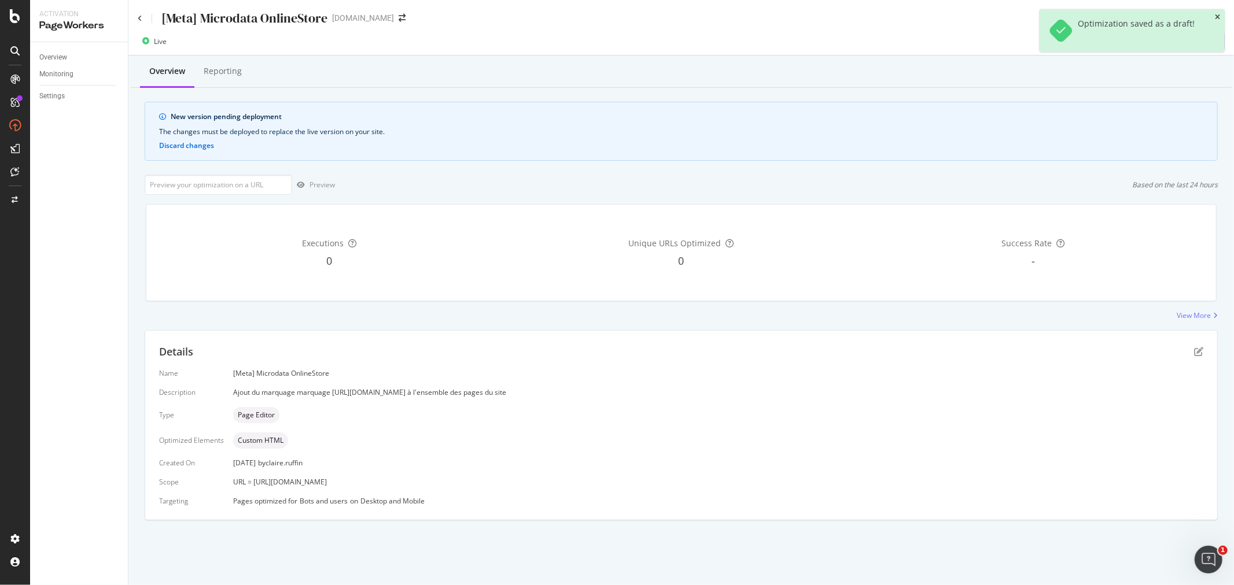
click at [1219, 16] on icon "close toast" at bounding box center [1217, 17] width 5 height 7
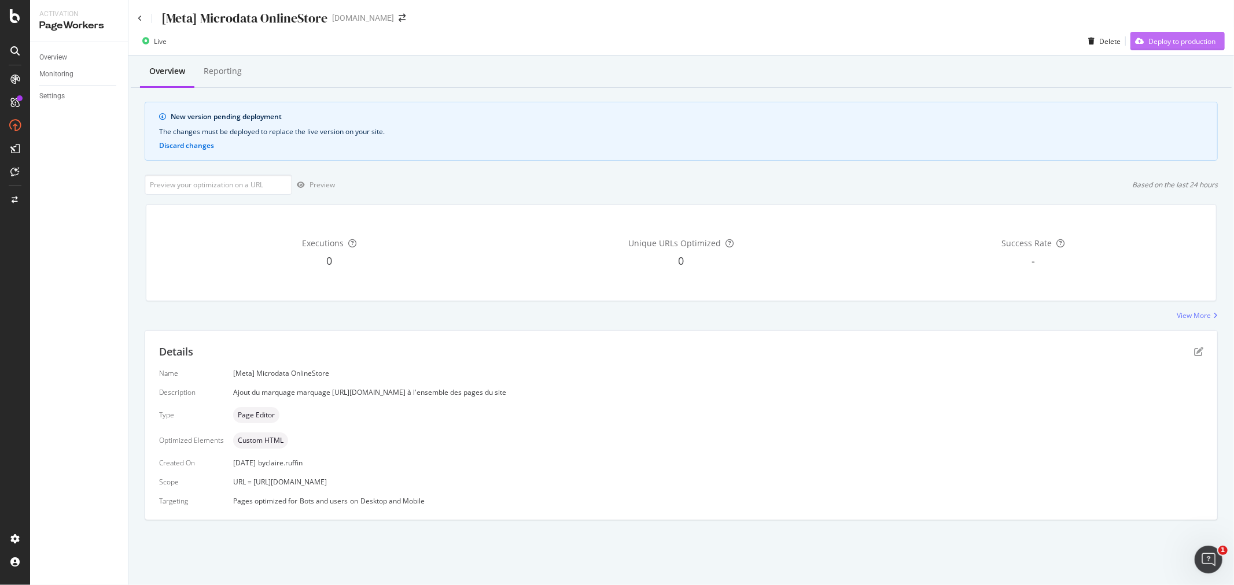
click at [1193, 42] on div "Deploy to production" at bounding box center [1181, 41] width 67 height 10
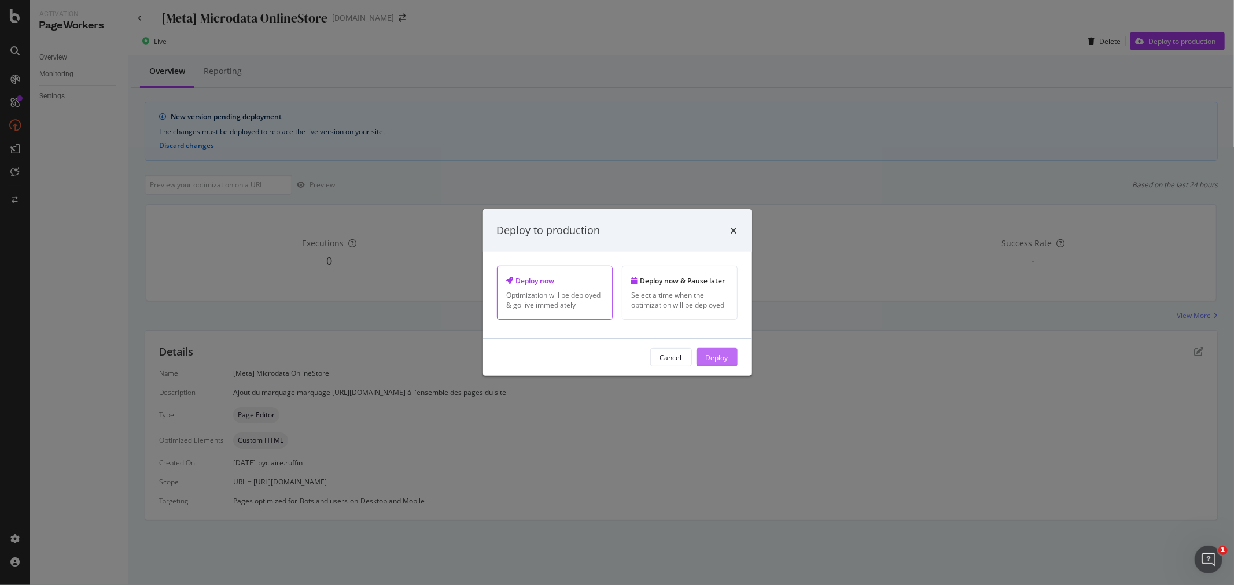
click at [707, 361] on div "Deploy" at bounding box center [717, 357] width 23 height 10
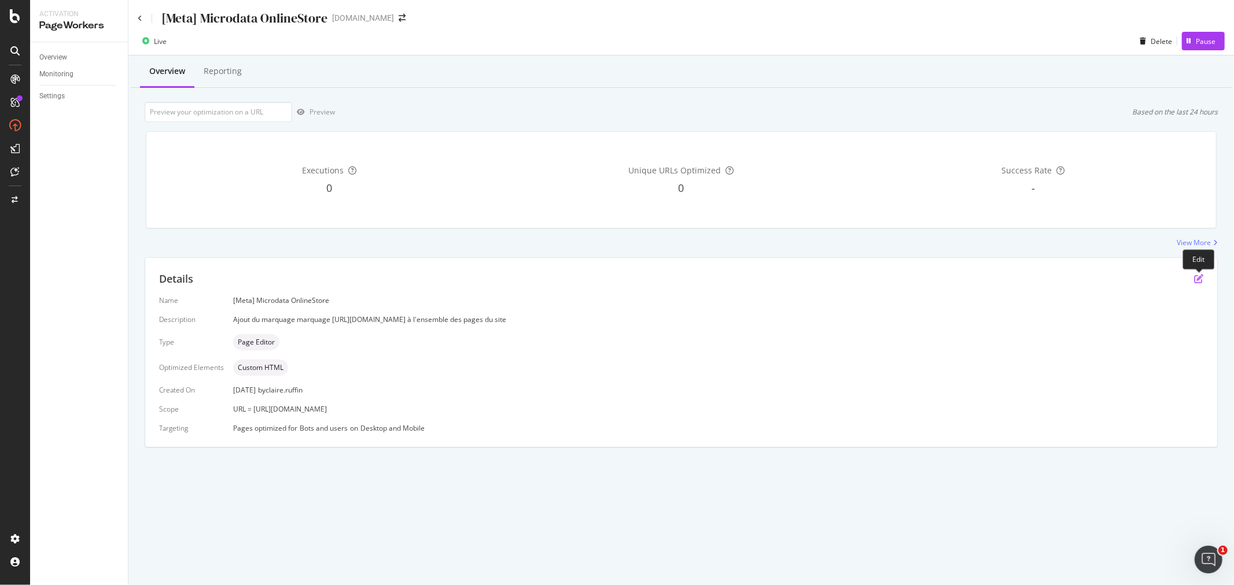
click at [1199, 278] on icon "pen-to-square" at bounding box center [1198, 278] width 9 height 9
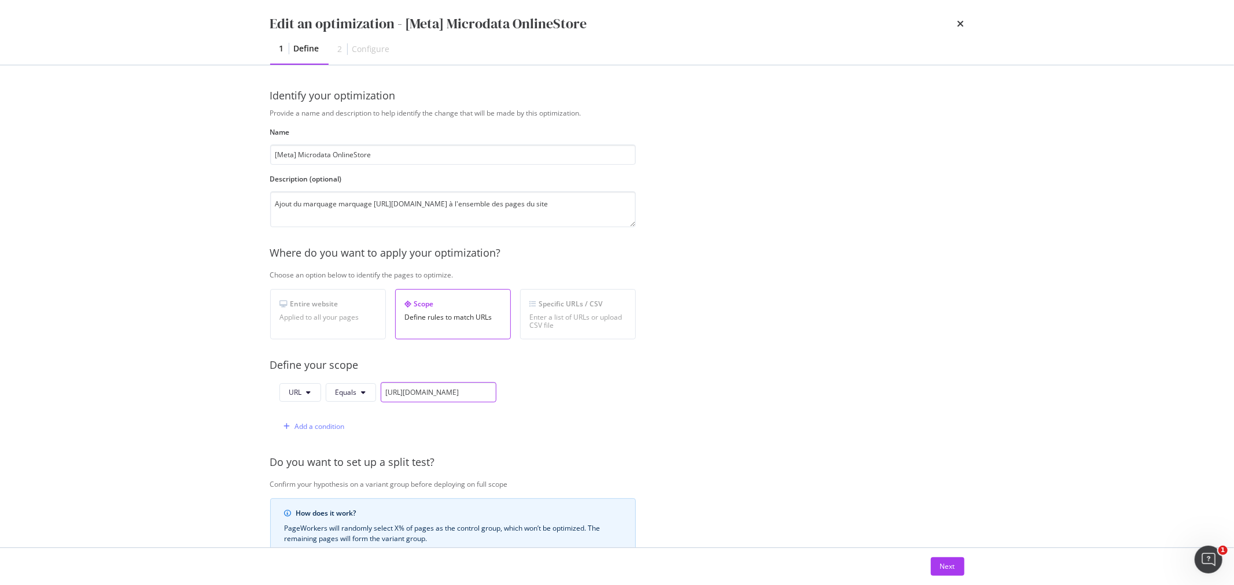
click at [456, 391] on input "[URL][DOMAIN_NAME]" at bounding box center [439, 392] width 116 height 20
paste input "parfum/parfum-homme/gel-douche-parfume/c/344"
type input "[URL][DOMAIN_NAME]"
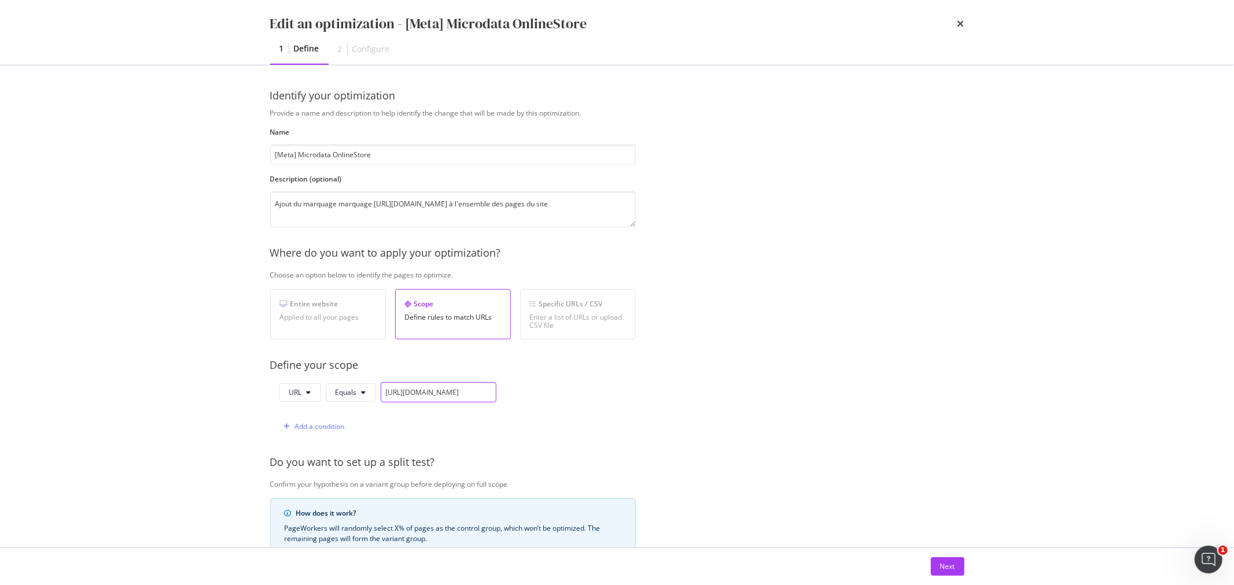
scroll to position [0, 158]
click at [945, 564] on div "Next" at bounding box center [947, 567] width 15 height 10
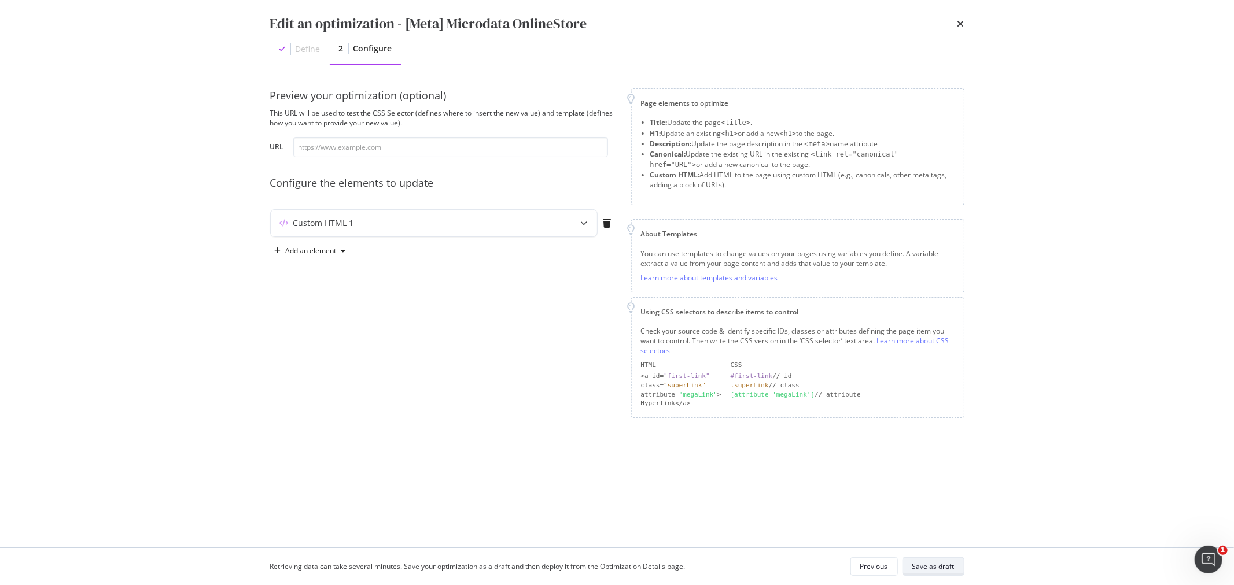
click at [950, 565] on div "Save as draft" at bounding box center [933, 567] width 42 height 10
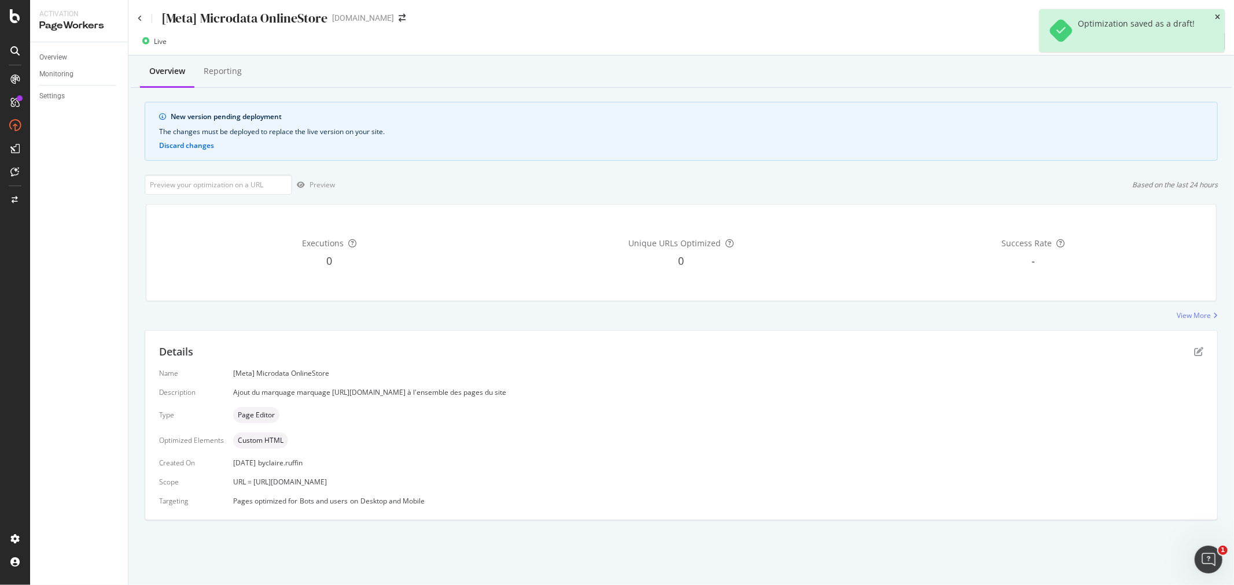
click at [1218, 17] on icon "close toast" at bounding box center [1217, 17] width 5 height 7
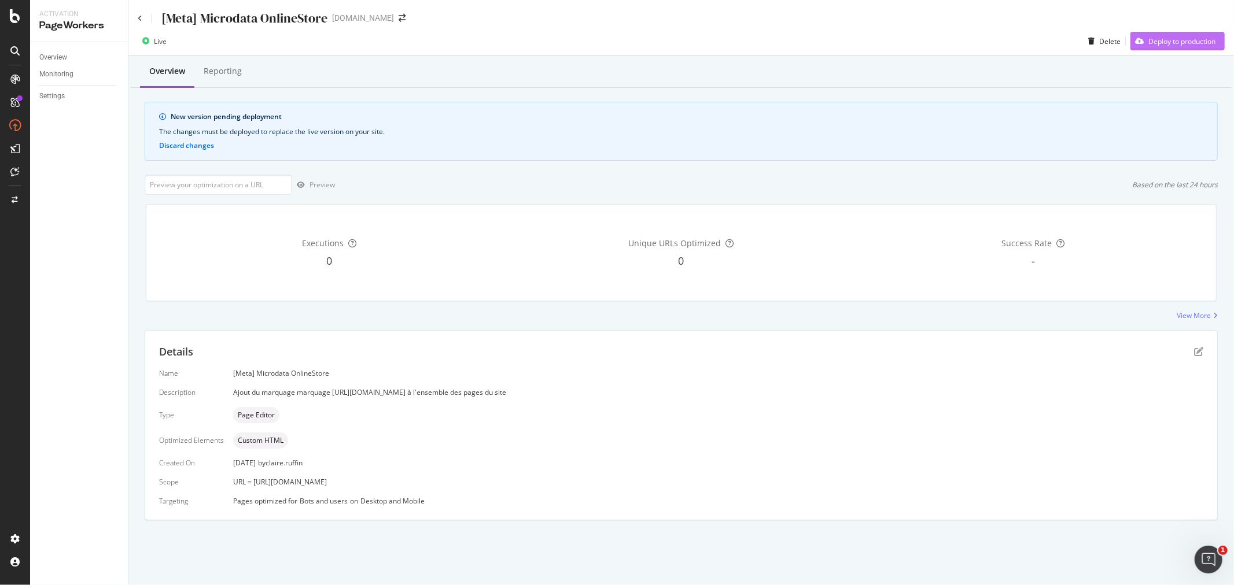
click at [1175, 43] on div "Deploy to production" at bounding box center [1181, 41] width 67 height 10
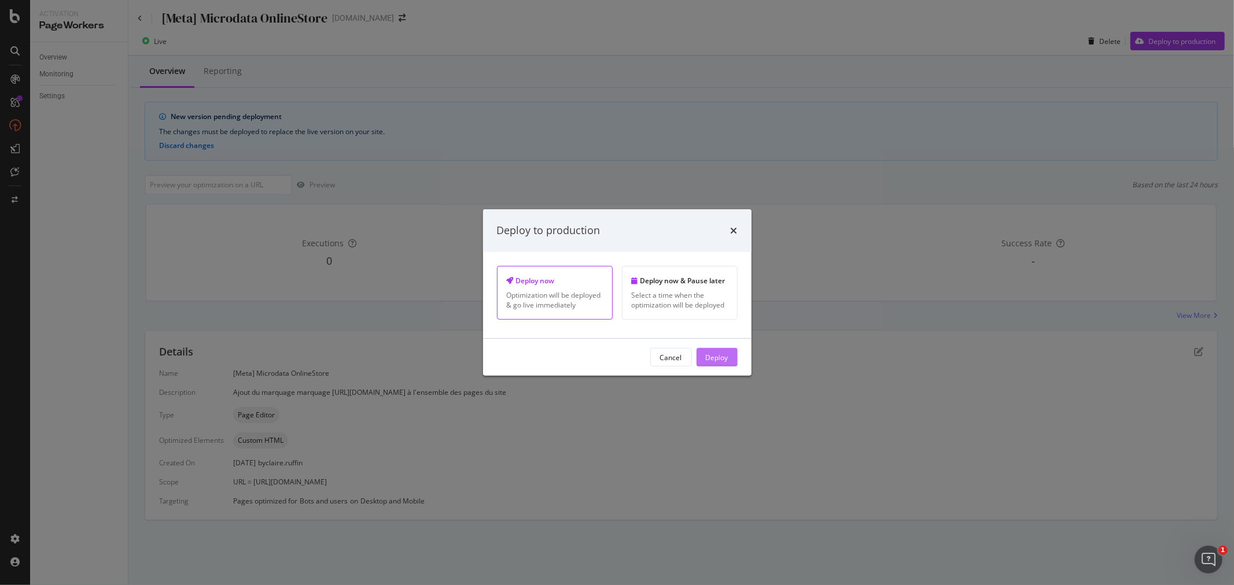
click at [725, 360] on div "Deploy" at bounding box center [717, 357] width 23 height 10
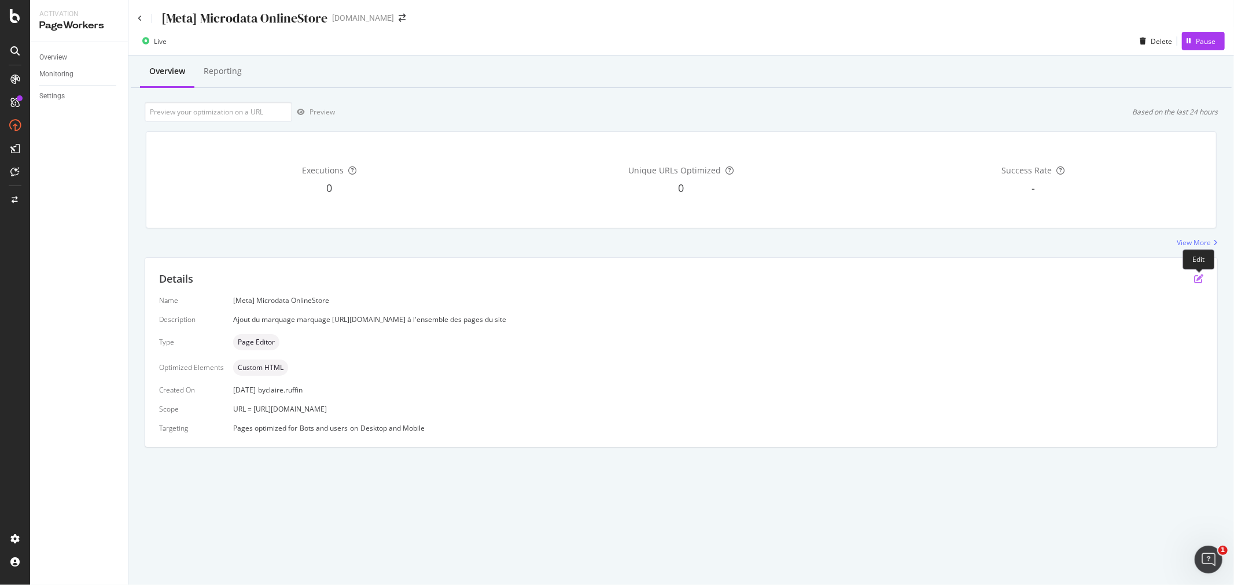
click at [1201, 282] on icon "pen-to-square" at bounding box center [1198, 278] width 9 height 9
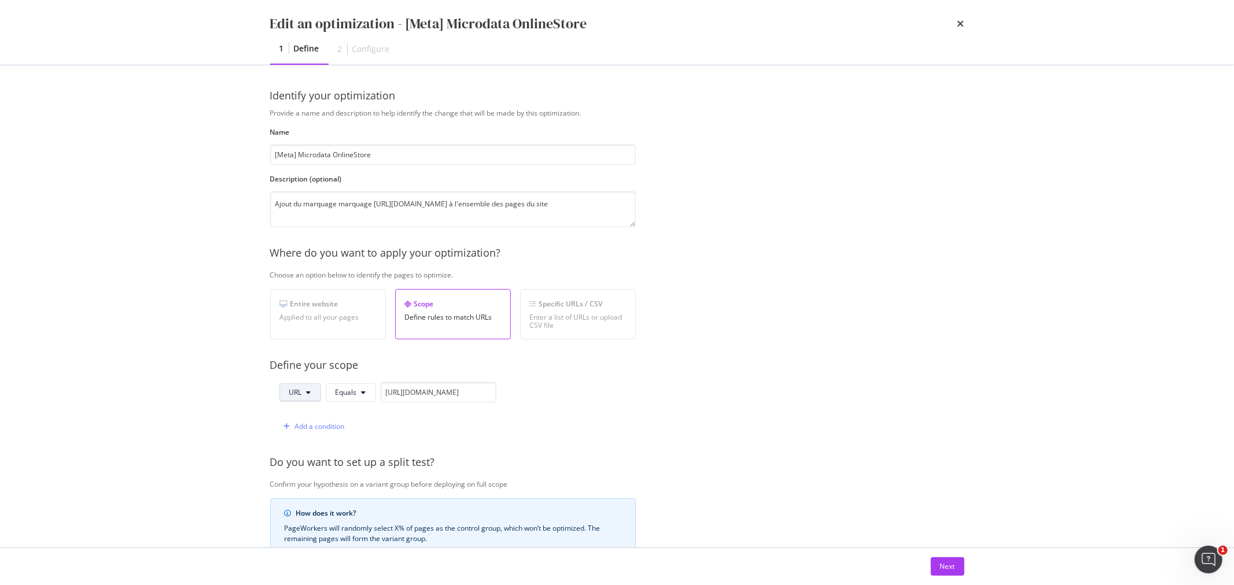
click at [301, 393] on span "URL" at bounding box center [295, 393] width 13 height 10
click at [307, 454] on span "Host" at bounding box center [309, 458] width 40 height 10
click at [405, 393] on input "[URL][DOMAIN_NAME]" at bounding box center [441, 392] width 116 height 20
paste input "[DOMAIN_NAME]"
type input "[DOMAIN_NAME]"
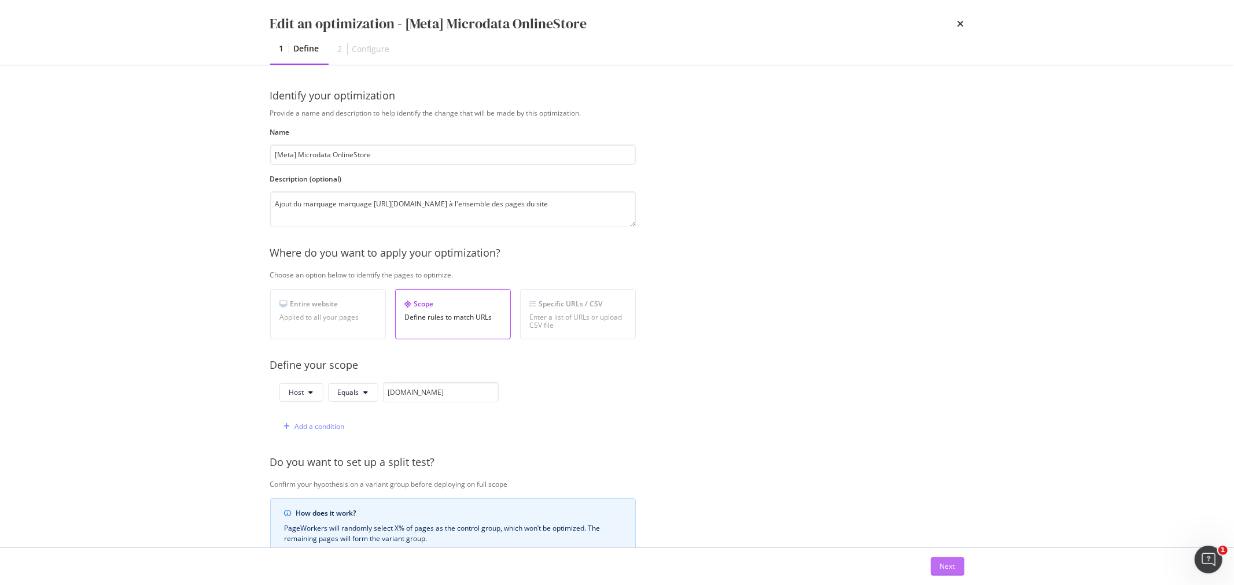
click at [938, 569] on button "Next" at bounding box center [948, 567] width 34 height 19
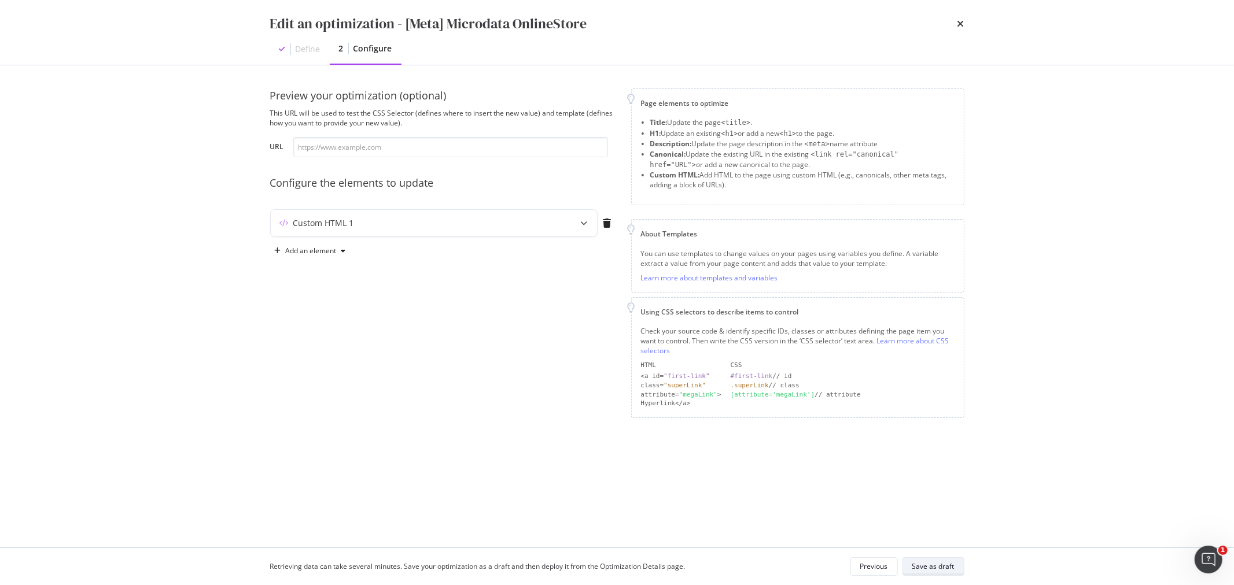
click at [950, 570] on div "Save as draft" at bounding box center [933, 567] width 42 height 10
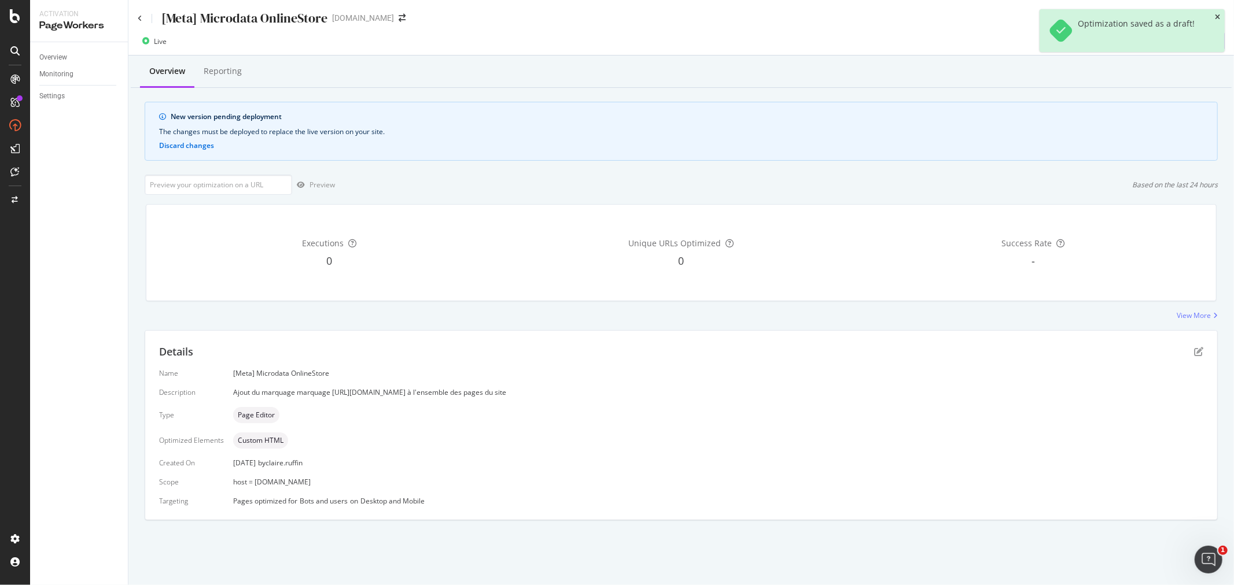
click at [1217, 19] on icon "close toast" at bounding box center [1217, 17] width 5 height 7
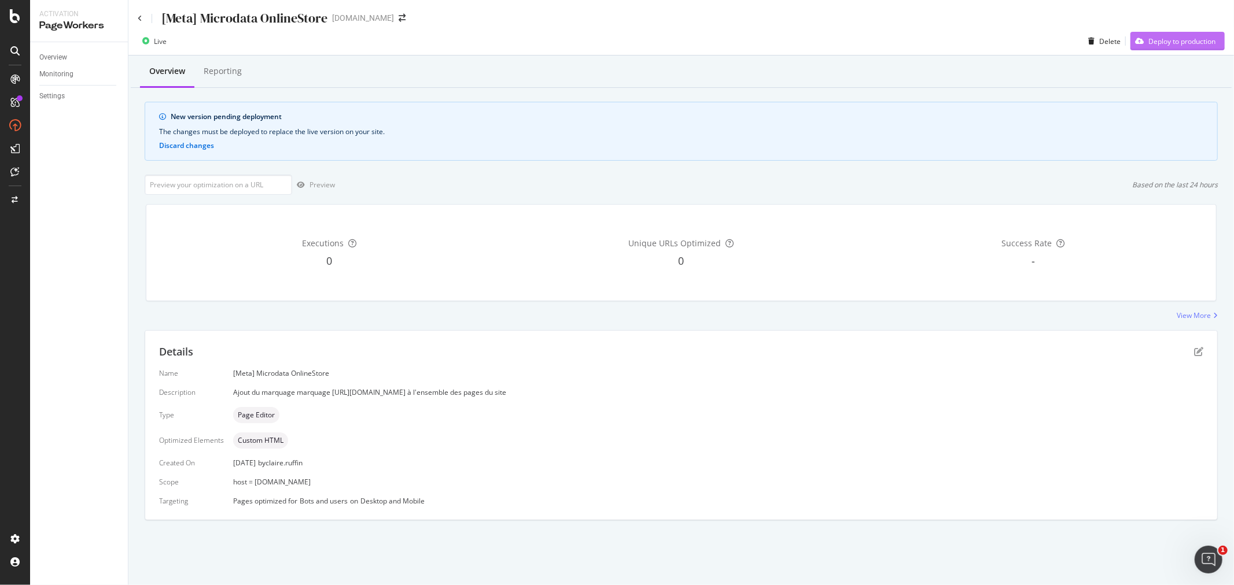
click at [1181, 42] on div "Deploy to production" at bounding box center [1181, 41] width 67 height 10
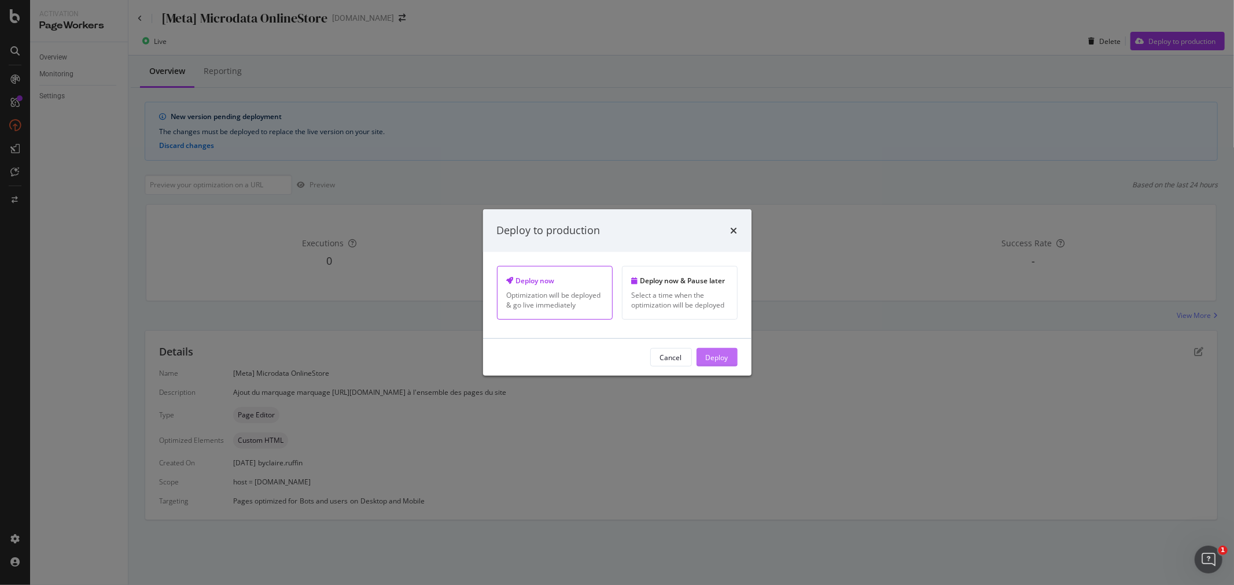
click at [731, 363] on button "Deploy" at bounding box center [716, 357] width 41 height 19
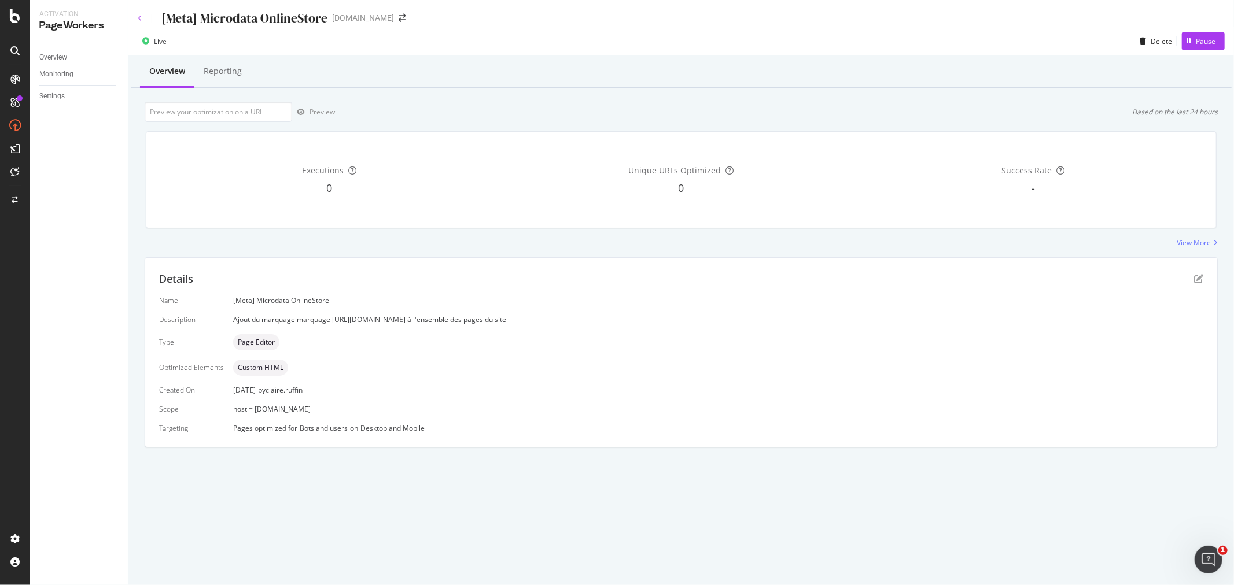
click at [139, 15] on icon at bounding box center [140, 18] width 5 height 7
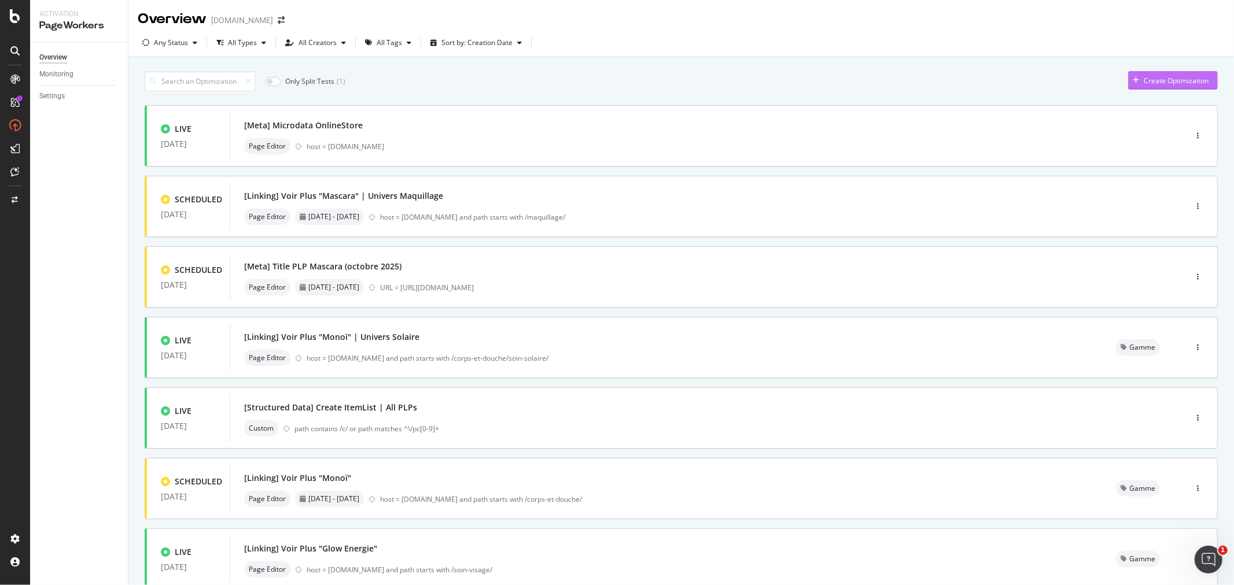
click at [1146, 78] on div "Create Optimization" at bounding box center [1176, 81] width 65 height 10
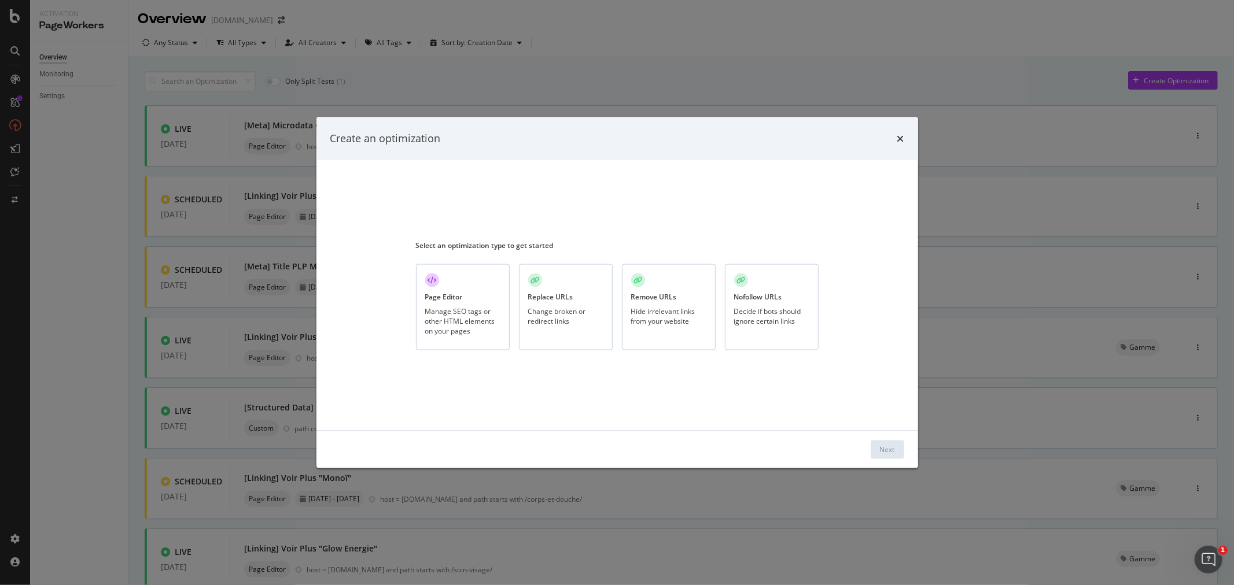
click at [466, 318] on div "Manage SEO tags or other HTML elements on your pages" at bounding box center [462, 322] width 75 height 30
click at [885, 452] on div "Next" at bounding box center [887, 450] width 15 height 10
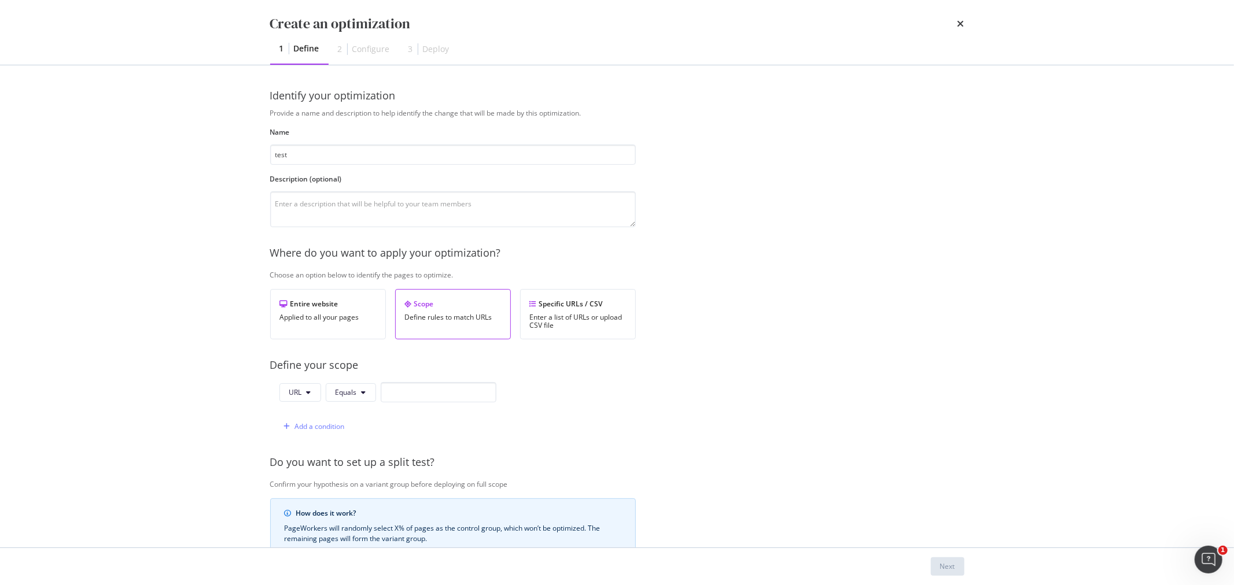
type input "test"
click at [403, 393] on input "modal" at bounding box center [439, 392] width 116 height 20
paste input "[URL][DOMAIN_NAME]"
type input "[URL][DOMAIN_NAME]"
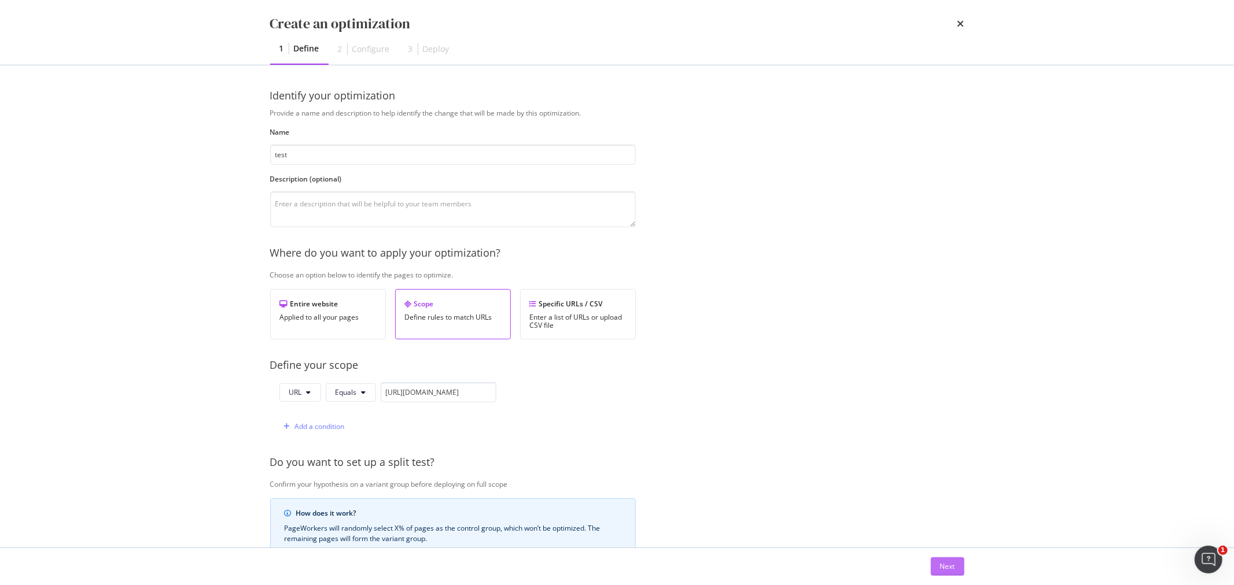
click at [947, 565] on div "Next" at bounding box center [947, 567] width 15 height 10
